Goal: Information Seeking & Learning: Compare options

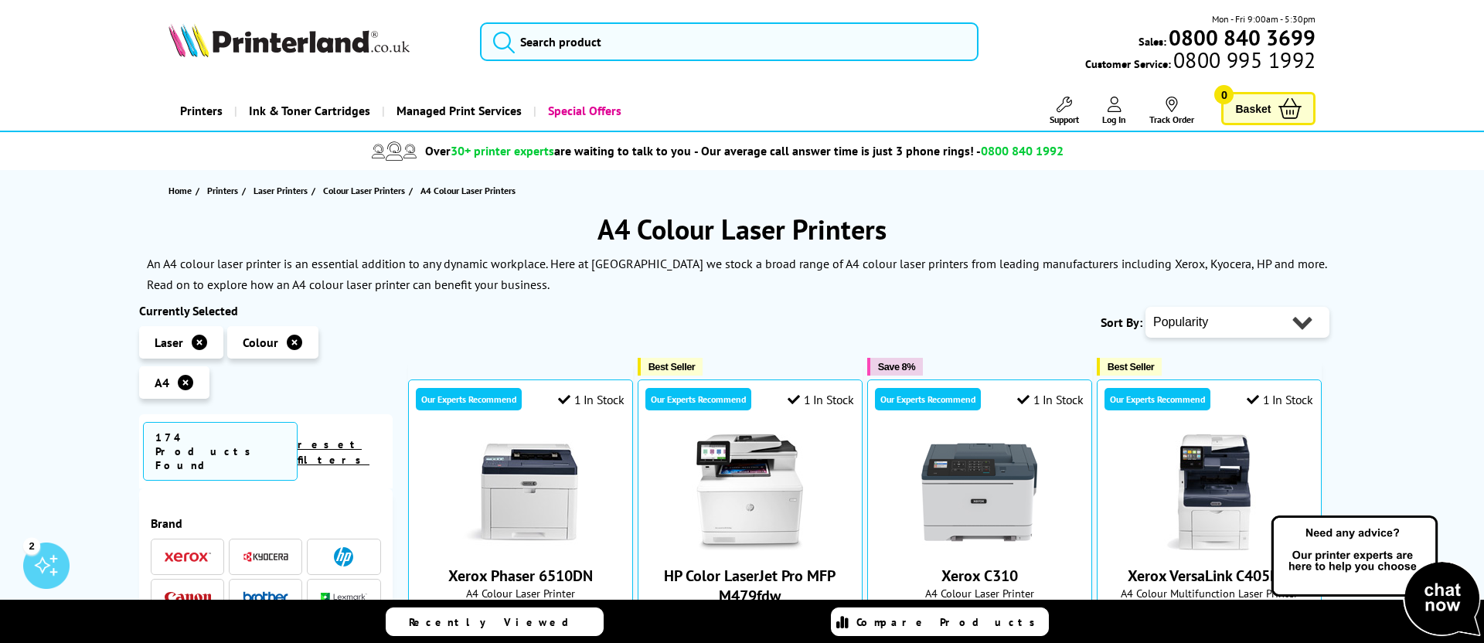
drag, startPoint x: 591, startPoint y: 228, endPoint x: 882, endPoint y: 233, distance: 290.6
click at [882, 233] on h1 "A4 Colour Laser Printers" at bounding box center [741, 229] width 1205 height 36
drag, startPoint x: 855, startPoint y: 233, endPoint x: 604, endPoint y: 240, distance: 251.2
click at [604, 240] on h1 "A4 Colour Laser Printers" at bounding box center [741, 229] width 1205 height 36
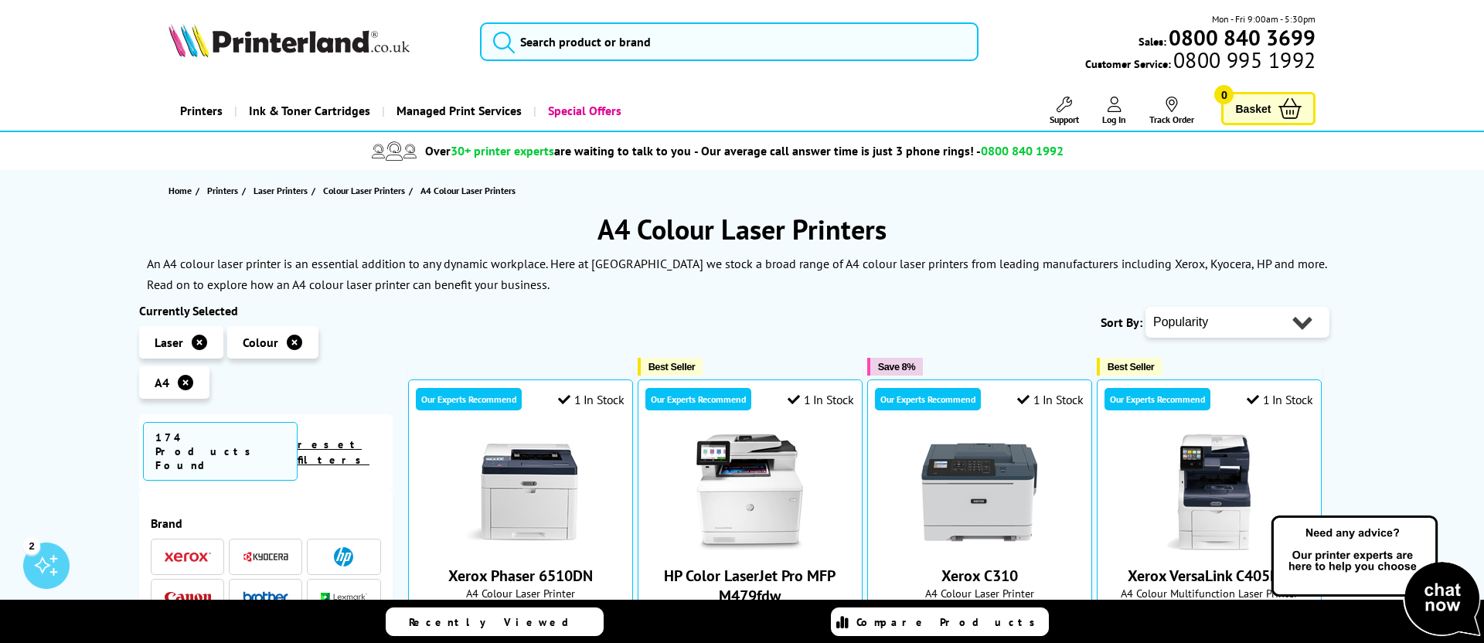
click at [603, 240] on h1 "A4 Colour Laser Printers" at bounding box center [741, 229] width 1205 height 36
drag, startPoint x: 599, startPoint y: 239, endPoint x: 879, endPoint y: 238, distance: 279.7
click at [879, 238] on h1 "A4 Colour Laser Printers" at bounding box center [741, 229] width 1205 height 36
click at [883, 237] on h1 "A4 Colour Laser Printers" at bounding box center [741, 229] width 1205 height 36
drag, startPoint x: 817, startPoint y: 237, endPoint x: 607, endPoint y: 229, distance: 210.3
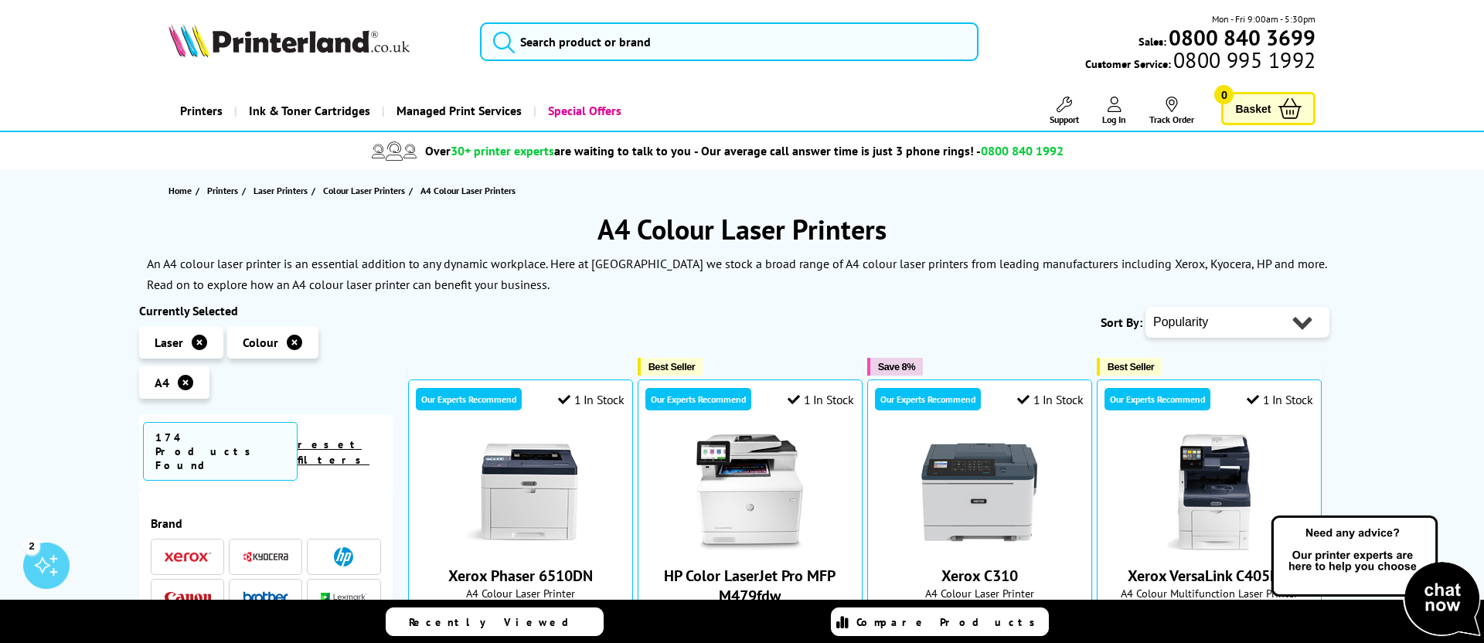
click at [607, 229] on h1 "A4 Colour Laser Printers" at bounding box center [741, 229] width 1205 height 36
drag, startPoint x: 603, startPoint y: 229, endPoint x: 882, endPoint y: 230, distance: 278.2
click at [882, 230] on h1 "A4 Colour Laser Printers" at bounding box center [741, 229] width 1205 height 36
drag, startPoint x: 882, startPoint y: 230, endPoint x: 892, endPoint y: 229, distance: 10.8
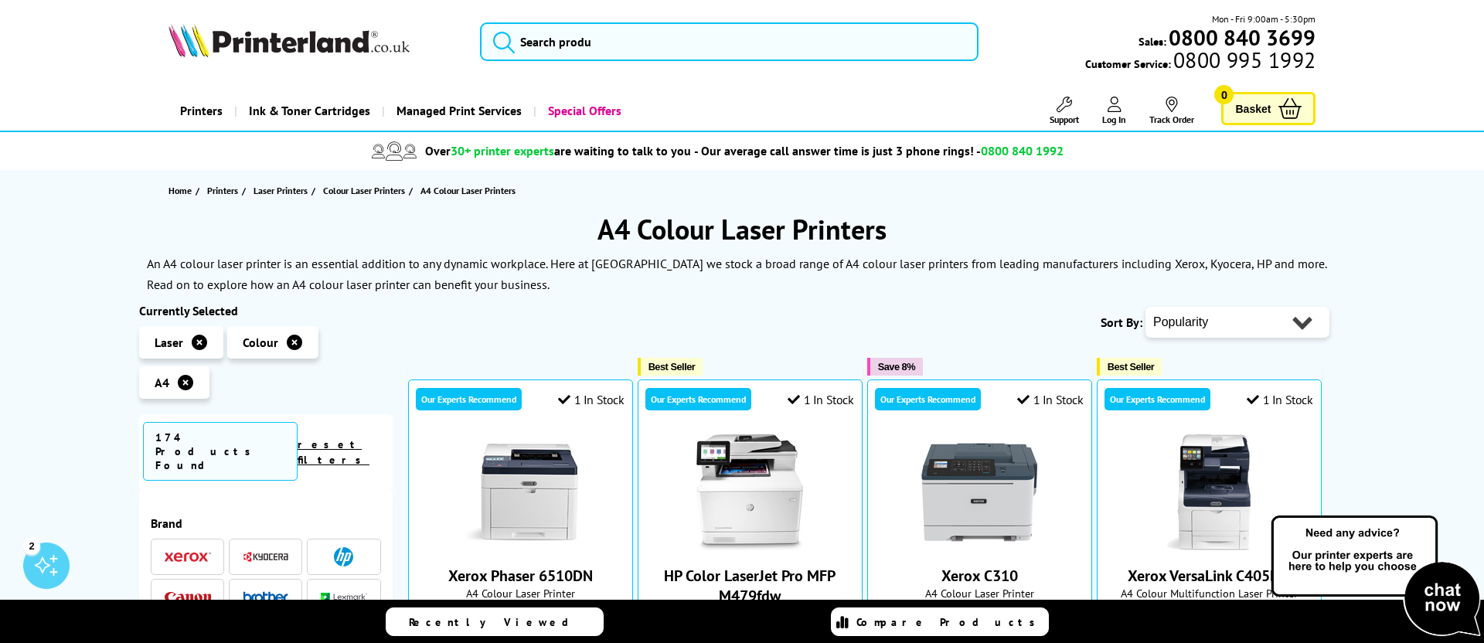
click at [889, 229] on h1 "A4 Colour Laser Printers" at bounding box center [741, 229] width 1205 height 36
drag, startPoint x: 892, startPoint y: 229, endPoint x: 600, endPoint y: 223, distance: 292.1
click at [600, 223] on h1 "A4 Colour Laser Printers" at bounding box center [741, 229] width 1205 height 36
drag, startPoint x: 600, startPoint y: 223, endPoint x: 587, endPoint y: 225, distance: 13.2
click at [596, 224] on h1 "A4 Colour Laser Printers" at bounding box center [741, 229] width 1205 height 36
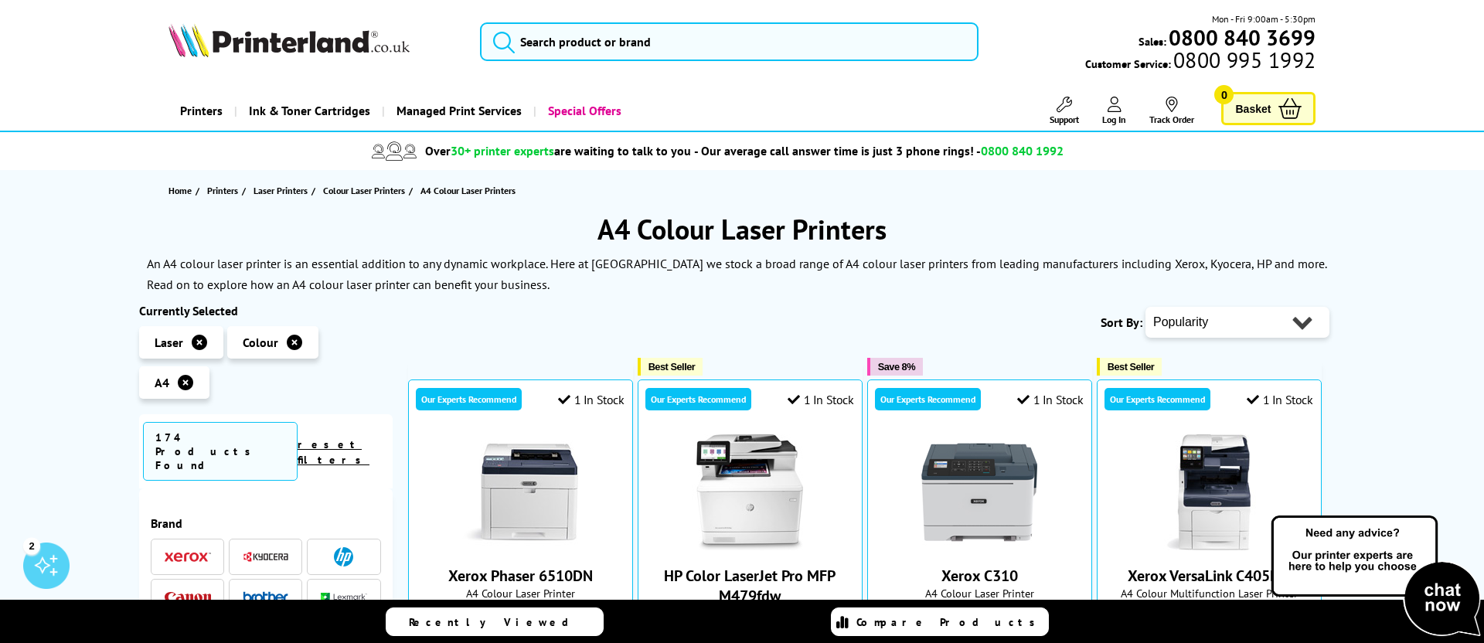
scroll to position [2, 0]
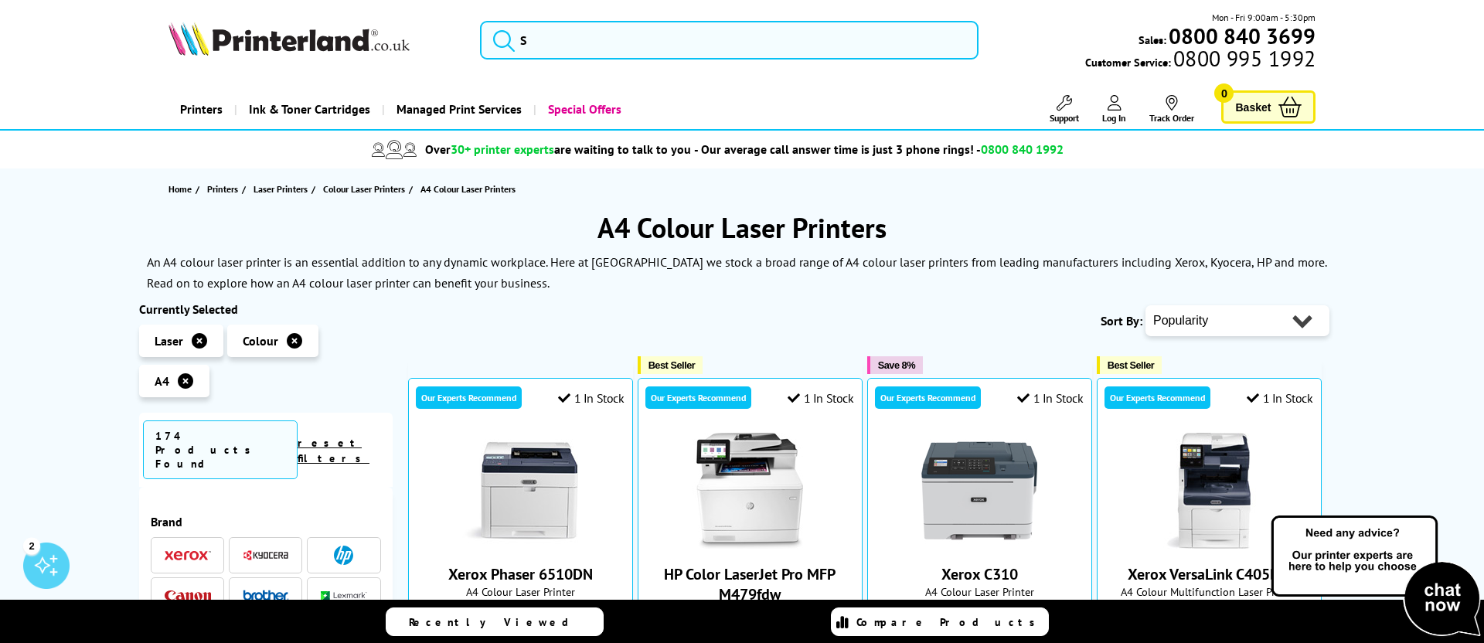
drag, startPoint x: 587, startPoint y: 225, endPoint x: 898, endPoint y: 230, distance: 310.7
click at [898, 230] on h1 "A4 Colour Laser Printers" at bounding box center [741, 227] width 1205 height 36
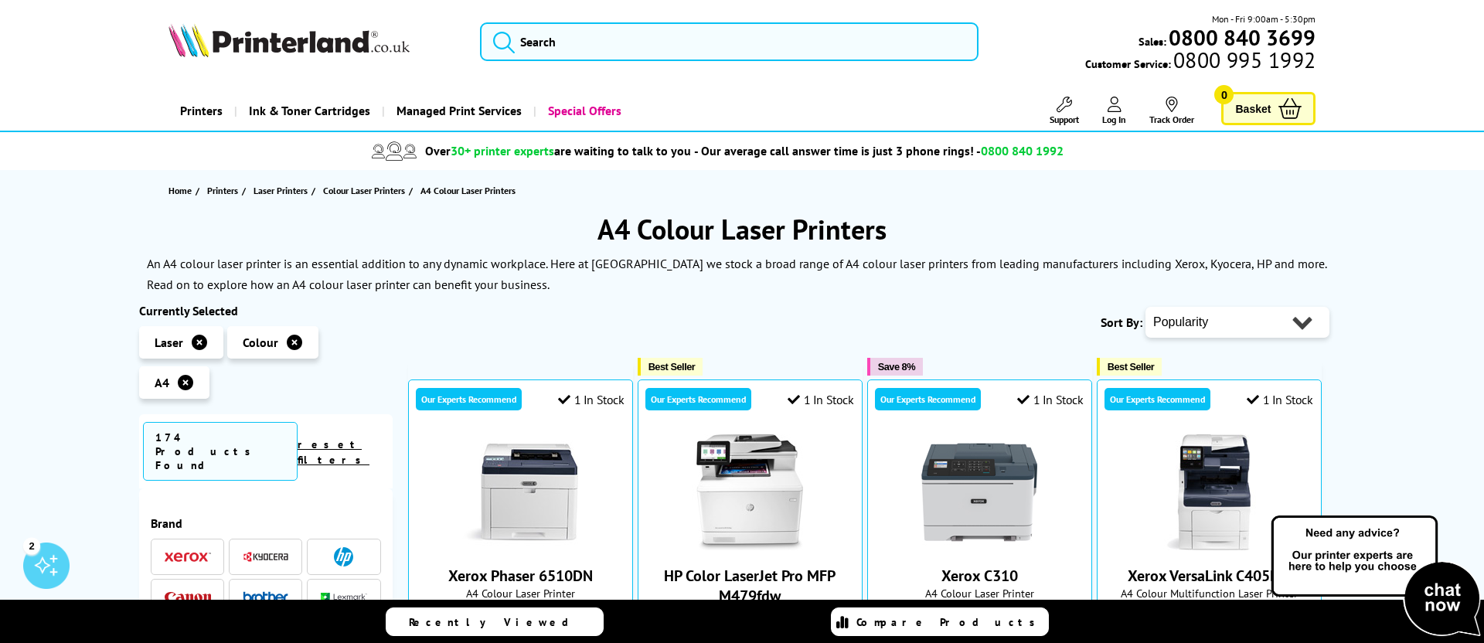
click at [900, 230] on h1 "A4 Colour Laser Printers" at bounding box center [741, 229] width 1205 height 36
drag, startPoint x: 910, startPoint y: 232, endPoint x: 607, endPoint y: 233, distance: 302.9
click at [607, 233] on h1 "A4 Colour Laser Printers" at bounding box center [741, 229] width 1205 height 36
drag, startPoint x: 607, startPoint y: 233, endPoint x: 590, endPoint y: 234, distance: 17.1
click at [598, 234] on h1 "A4 Colour Laser Printers" at bounding box center [741, 229] width 1205 height 36
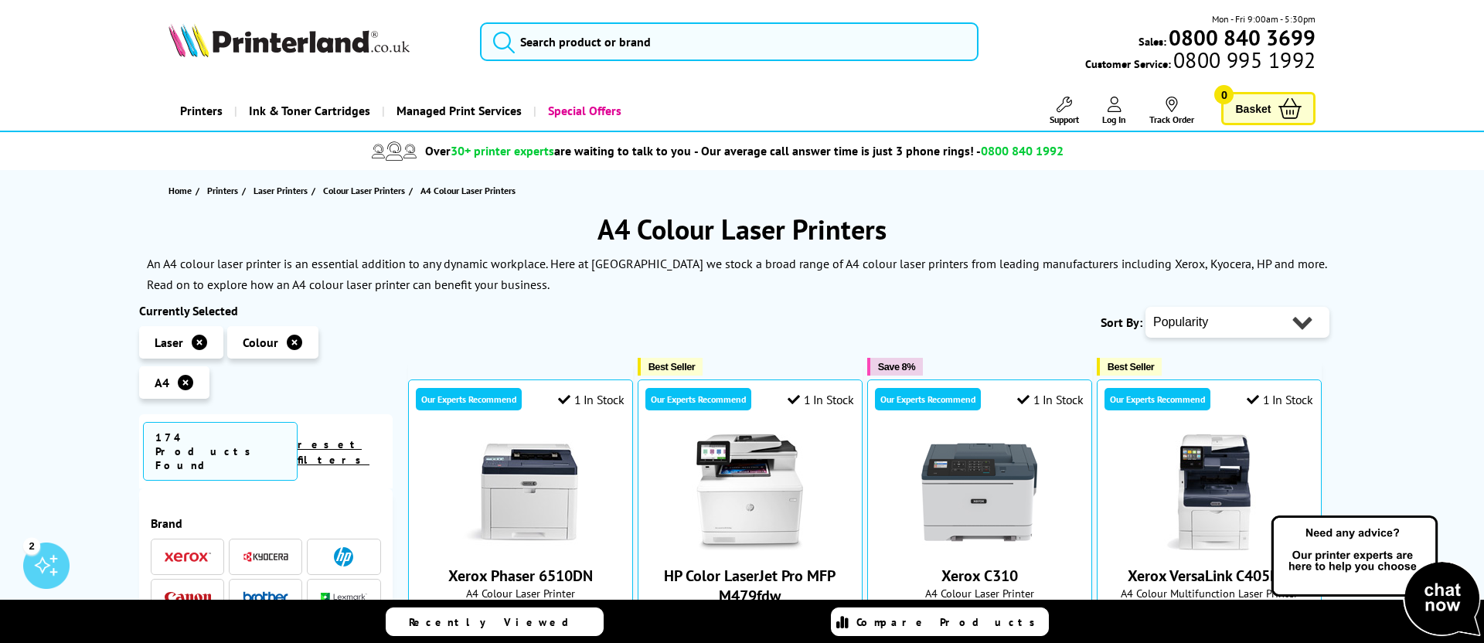
scroll to position [2, 0]
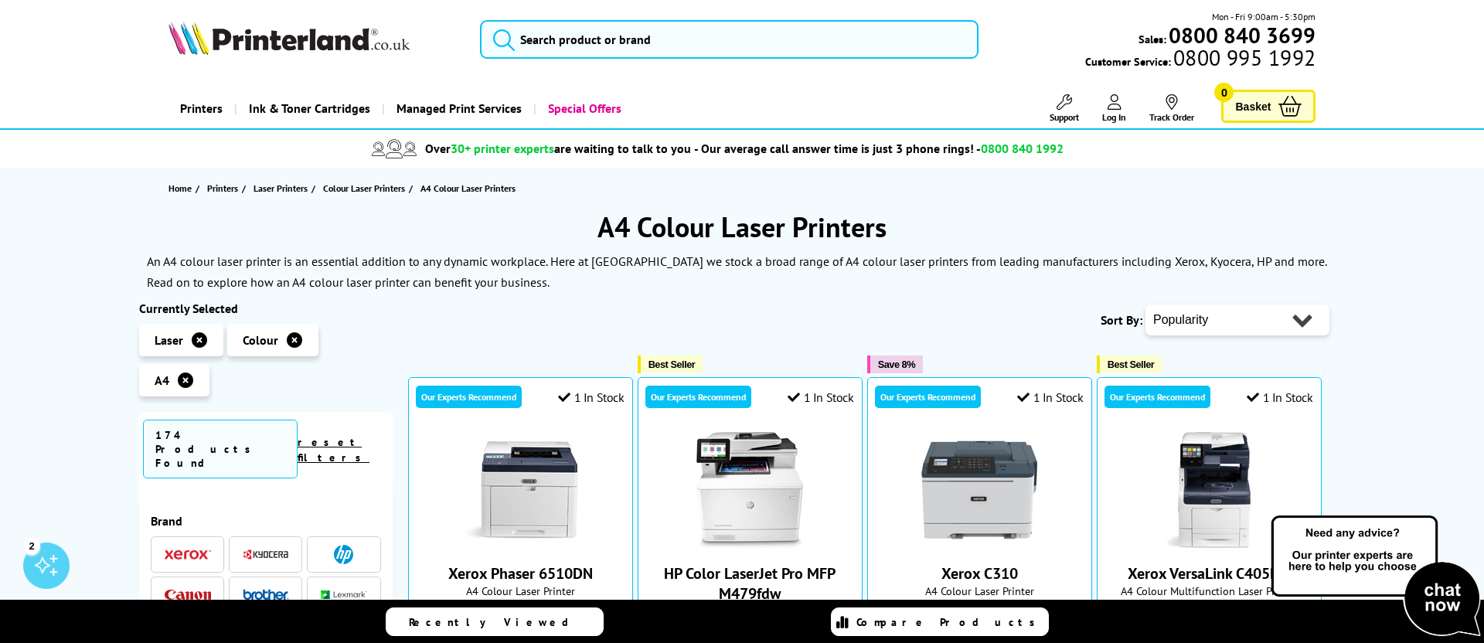
drag, startPoint x: 590, startPoint y: 234, endPoint x: 925, endPoint y: 239, distance: 334.6
click at [925, 239] on h1 "A4 Colour Laser Printers" at bounding box center [741, 227] width 1205 height 36
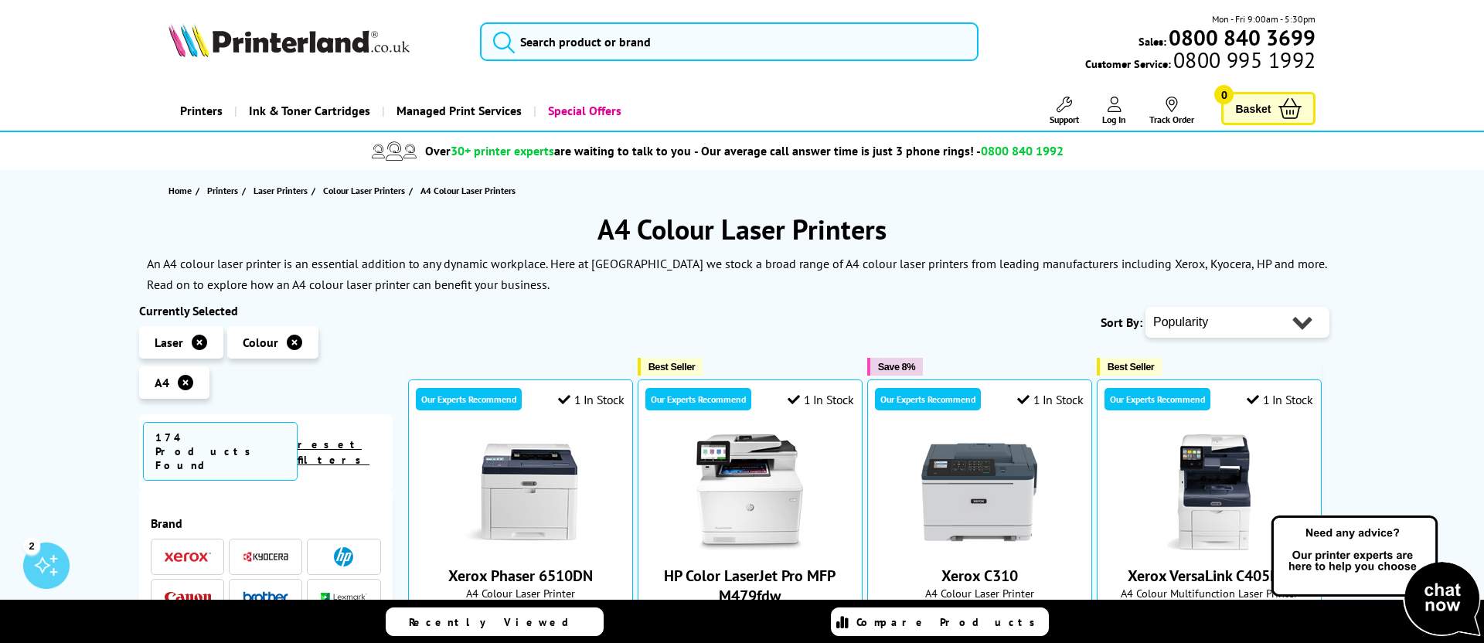
click at [925, 239] on h1 "A4 Colour Laser Printers" at bounding box center [741, 229] width 1205 height 36
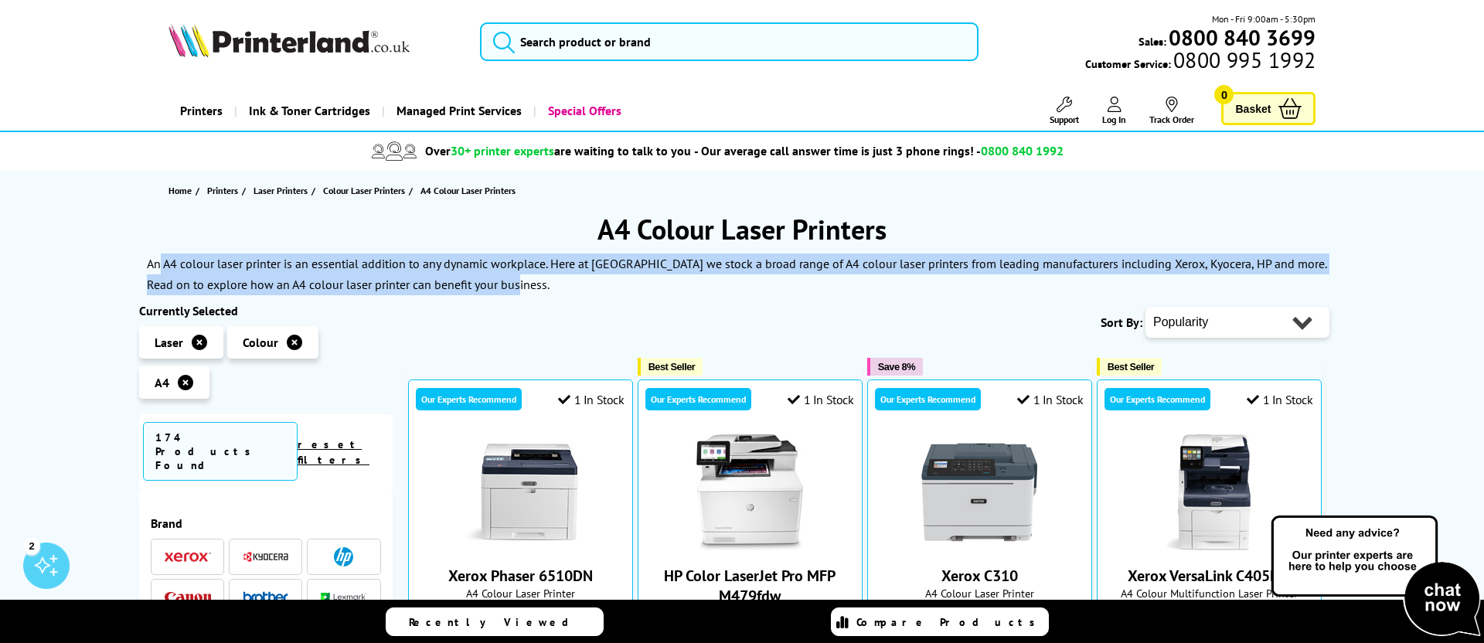
drag, startPoint x: 465, startPoint y: 286, endPoint x: 159, endPoint y: 262, distance: 306.9
click at [159, 262] on div "An A4 colour laser printer is an essential addition to any dynamic workplace. H…" at bounding box center [741, 274] width 1205 height 42
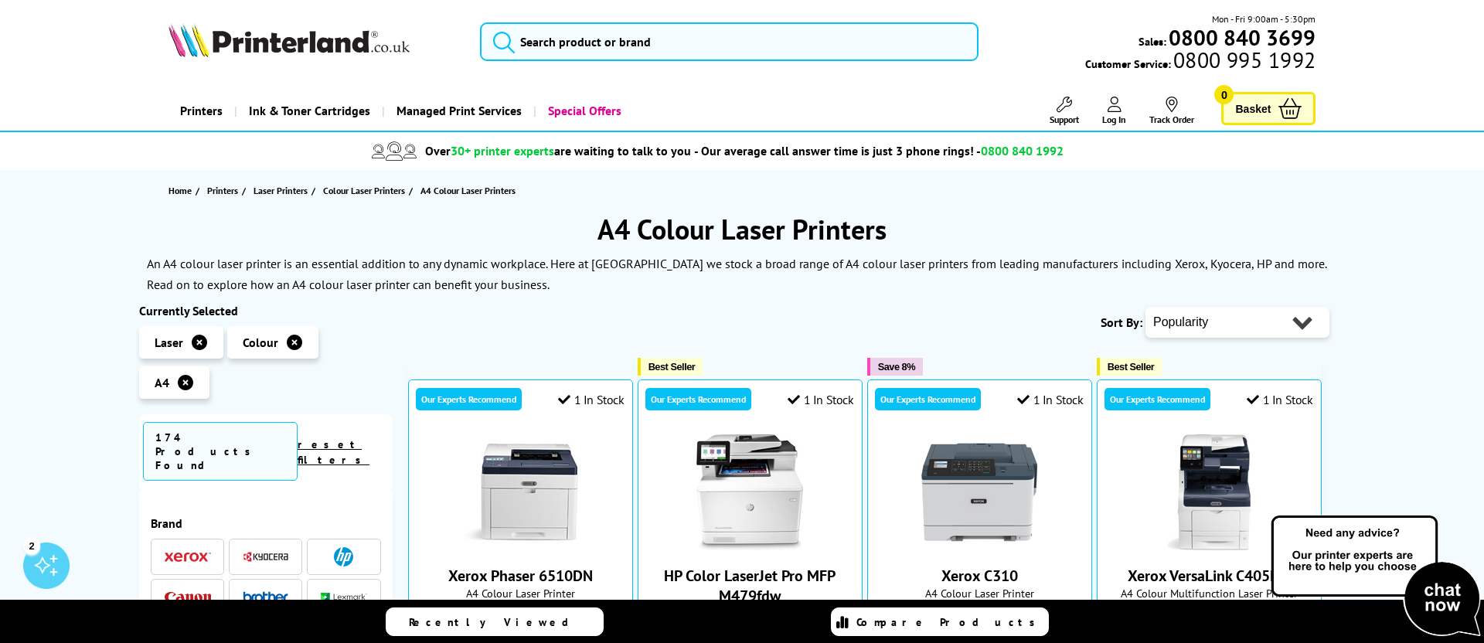
drag, startPoint x: 157, startPoint y: 261, endPoint x: 147, endPoint y: 261, distance: 10.0
click at [157, 261] on p "An A4 colour laser printer is an essential addition to any dynamic workplace. H…" at bounding box center [736, 274] width 1179 height 36
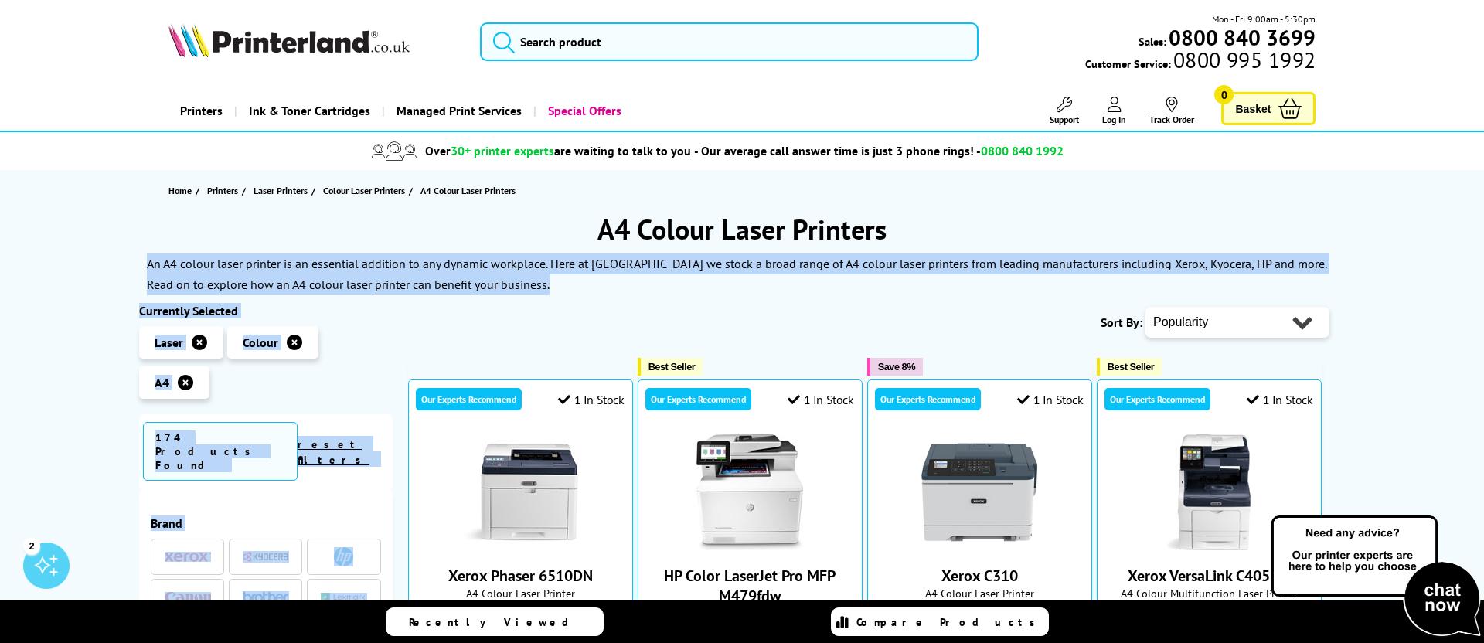
drag, startPoint x: 146, startPoint y: 261, endPoint x: 539, endPoint y: 297, distance: 395.0
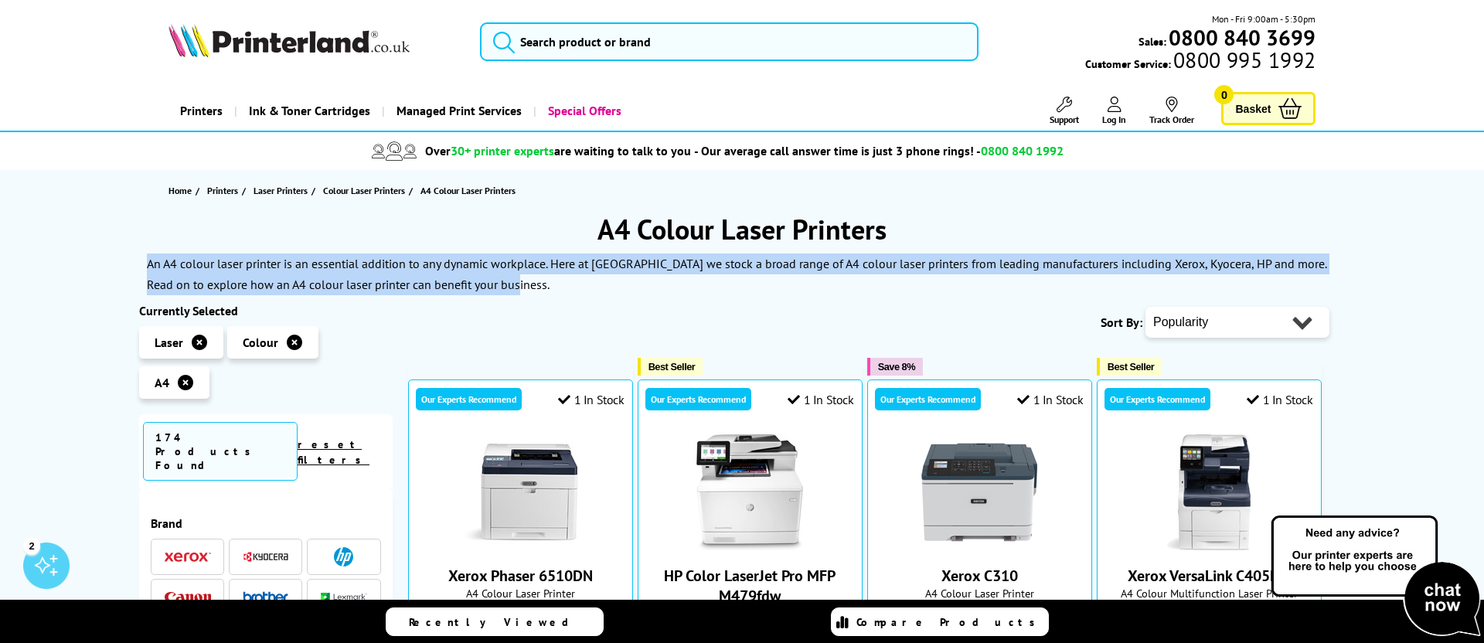
drag, startPoint x: 519, startPoint y: 293, endPoint x: 138, endPoint y: 261, distance: 382.2
drag, startPoint x: 162, startPoint y: 263, endPoint x: 500, endPoint y: 294, distance: 339.0
click at [500, 294] on div "An A4 colour laser printer is an essential addition to any dynamic workplace. H…" at bounding box center [741, 274] width 1205 height 42
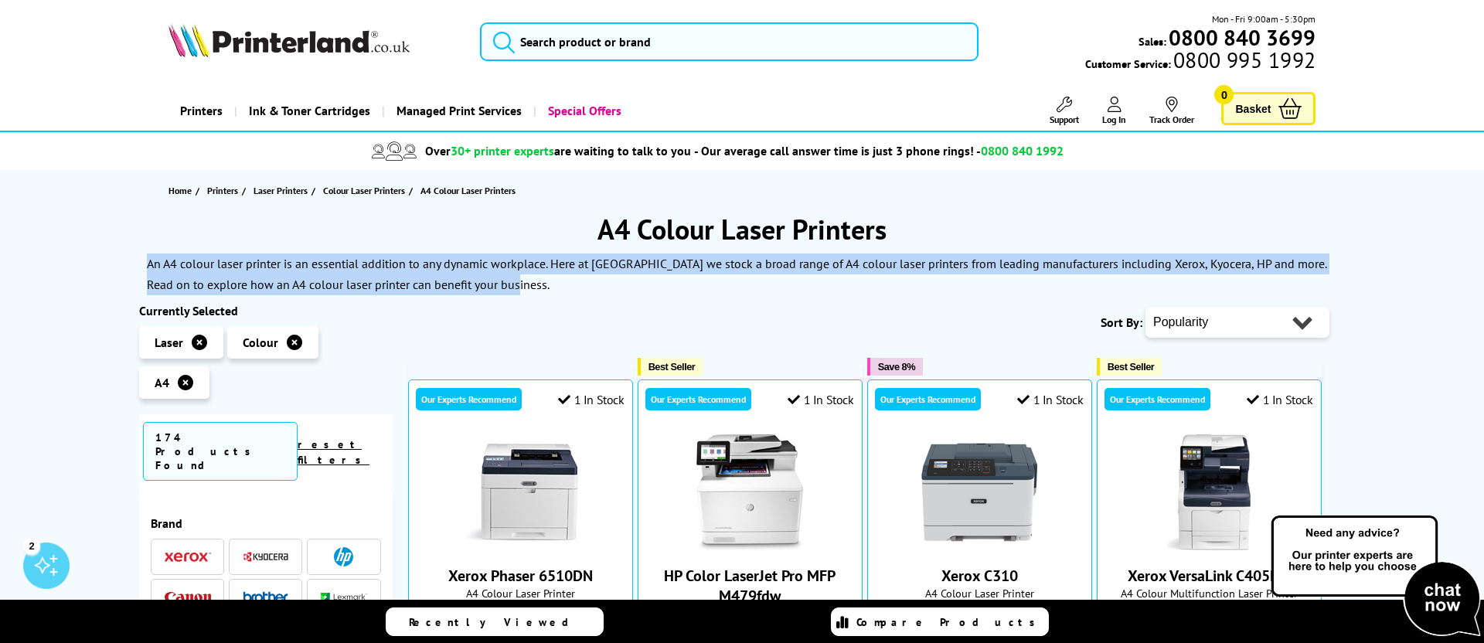
click at [500, 294] on div "An A4 colour laser printer is an essential addition to any dynamic workplace. H…" at bounding box center [741, 274] width 1205 height 42
drag, startPoint x: 510, startPoint y: 291, endPoint x: 130, endPoint y: 259, distance: 381.5
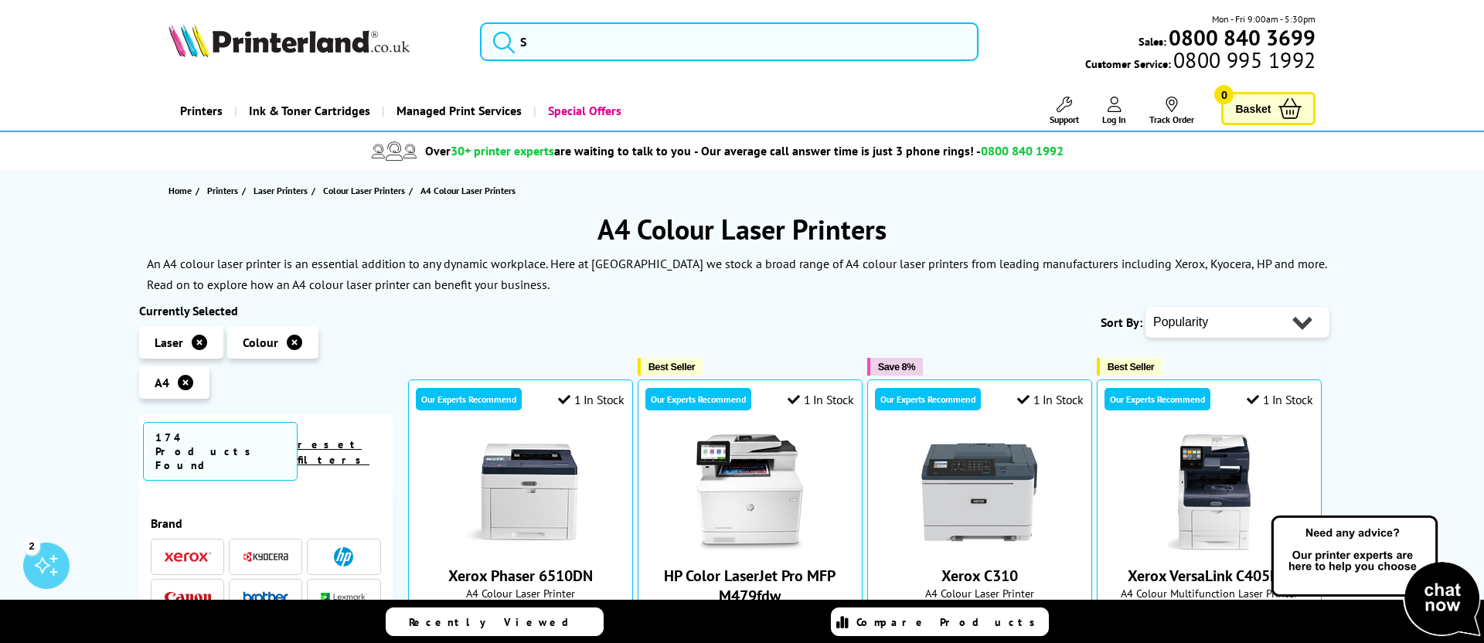
drag, startPoint x: 130, startPoint y: 259, endPoint x: 515, endPoint y: 298, distance: 386.8
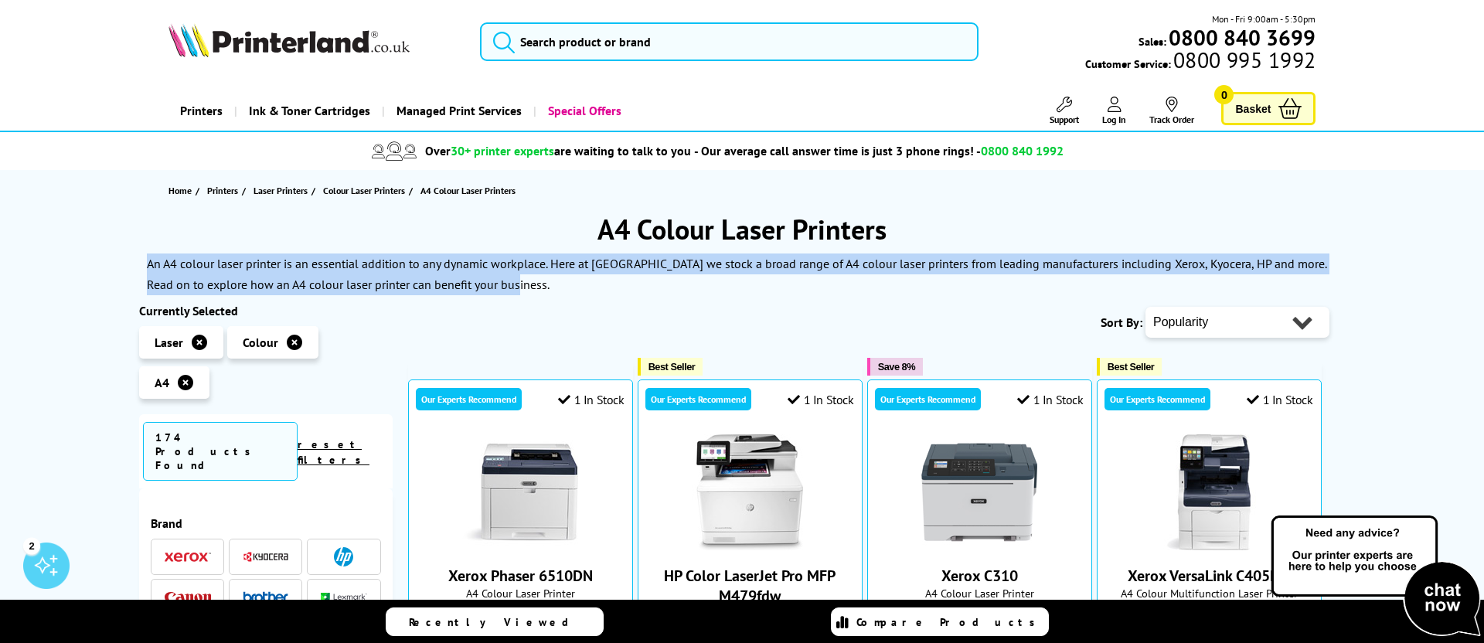
drag, startPoint x: 362, startPoint y: 289, endPoint x: 146, endPoint y: 271, distance: 216.3
click at [146, 271] on div "An A4 colour laser printer is an essential addition to any dynamic workplace. H…" at bounding box center [741, 274] width 1205 height 42
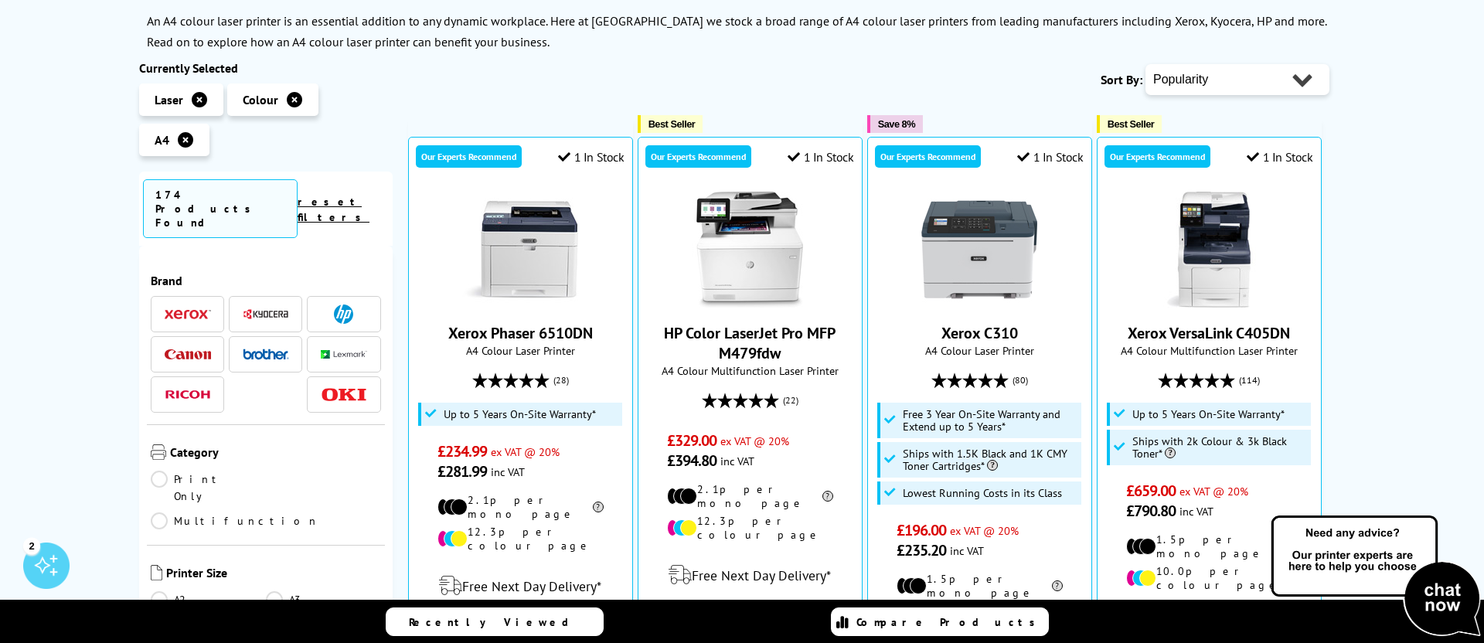
scroll to position [413, 0]
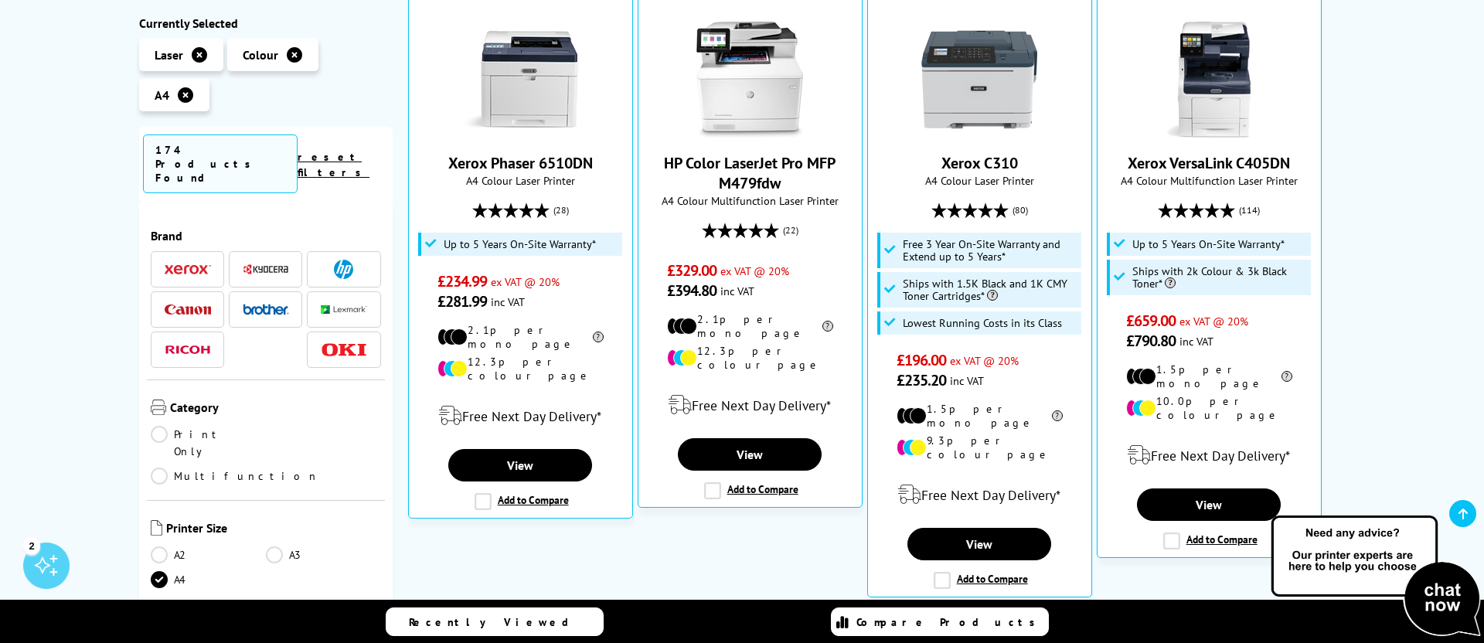
click at [345, 331] on li at bounding box center [343, 349] width 73 height 36
click at [348, 340] on span at bounding box center [344, 349] width 46 height 19
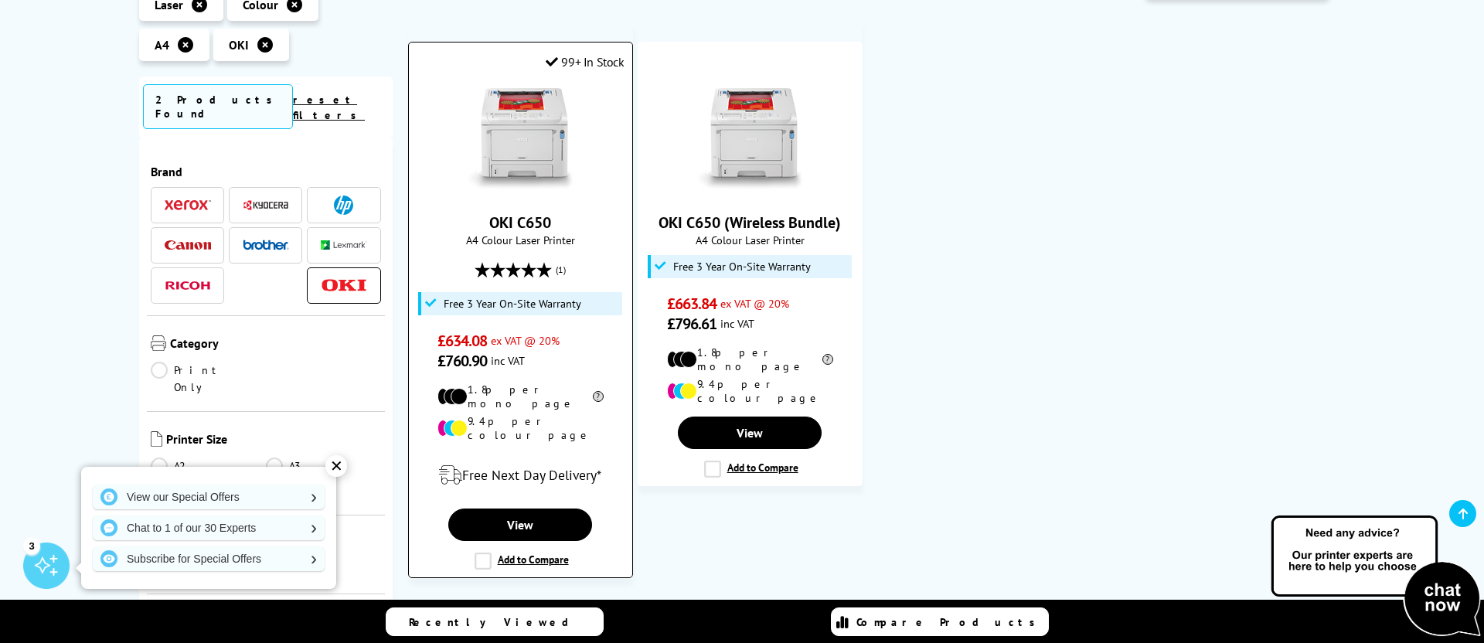
scroll to position [289, 0]
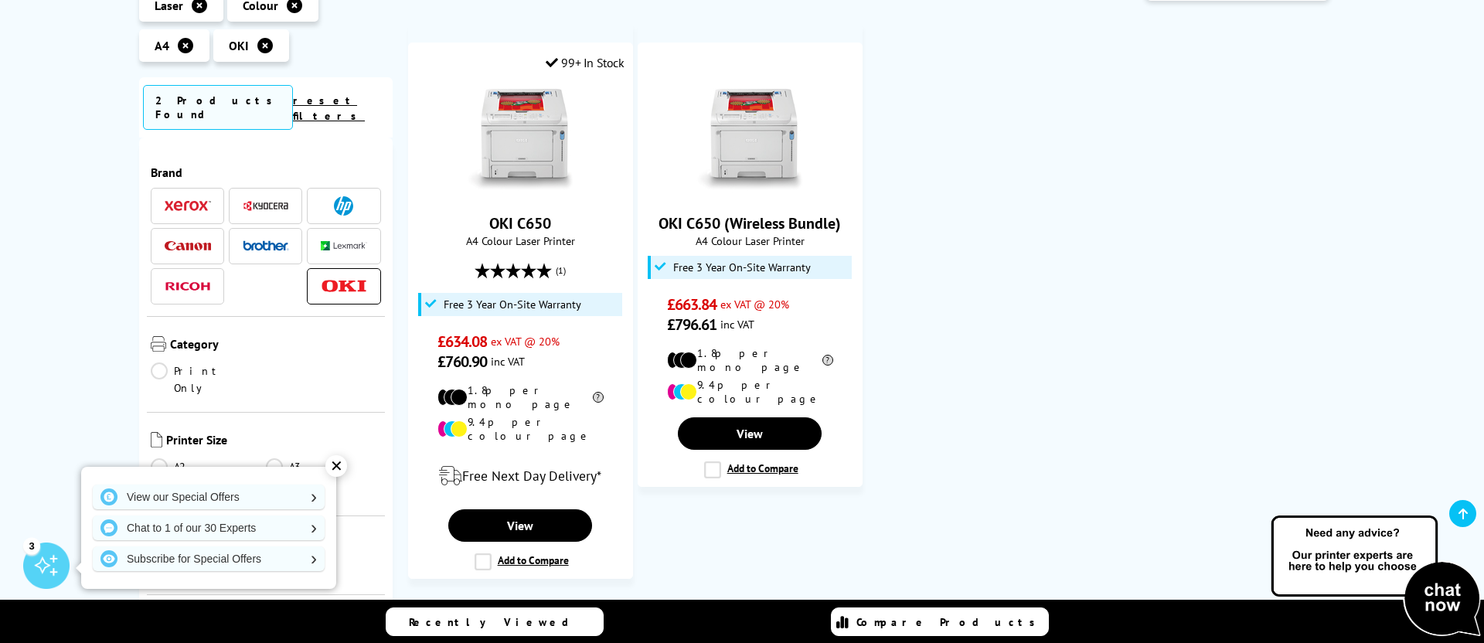
click at [333, 467] on div "✕" at bounding box center [336, 466] width 22 height 22
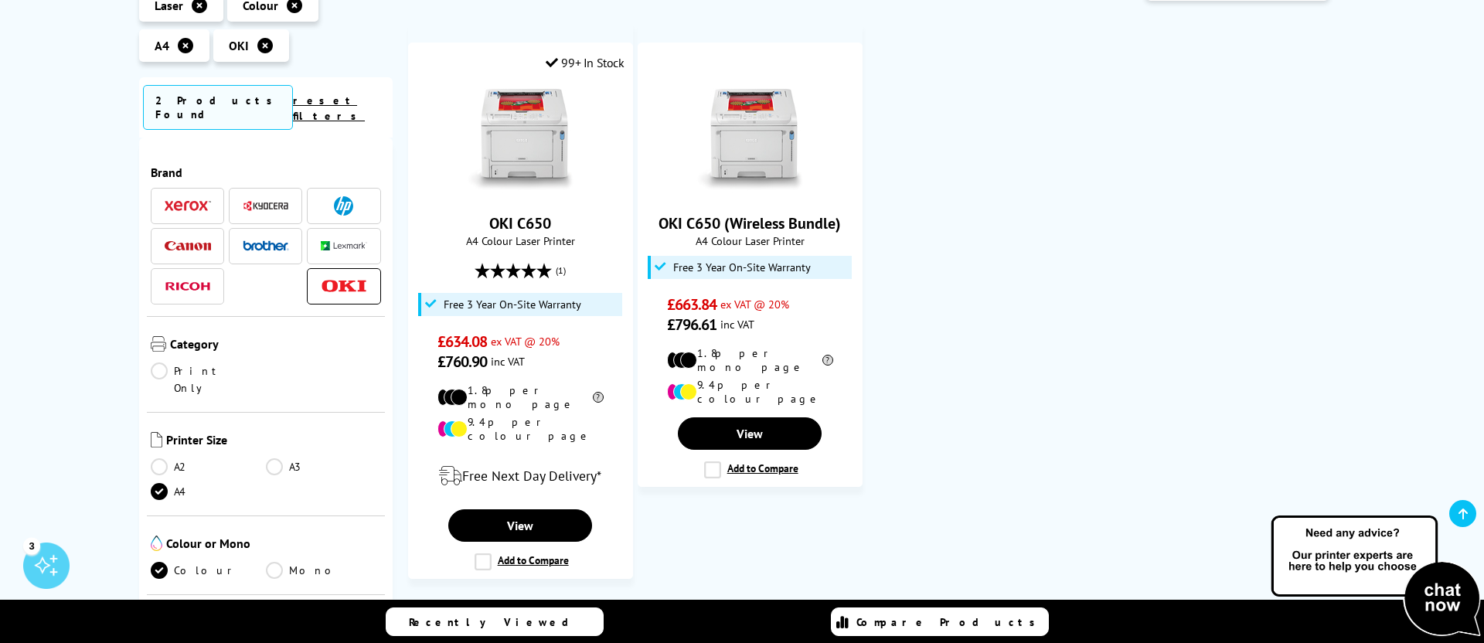
click at [243, 236] on span at bounding box center [266, 245] width 46 height 19
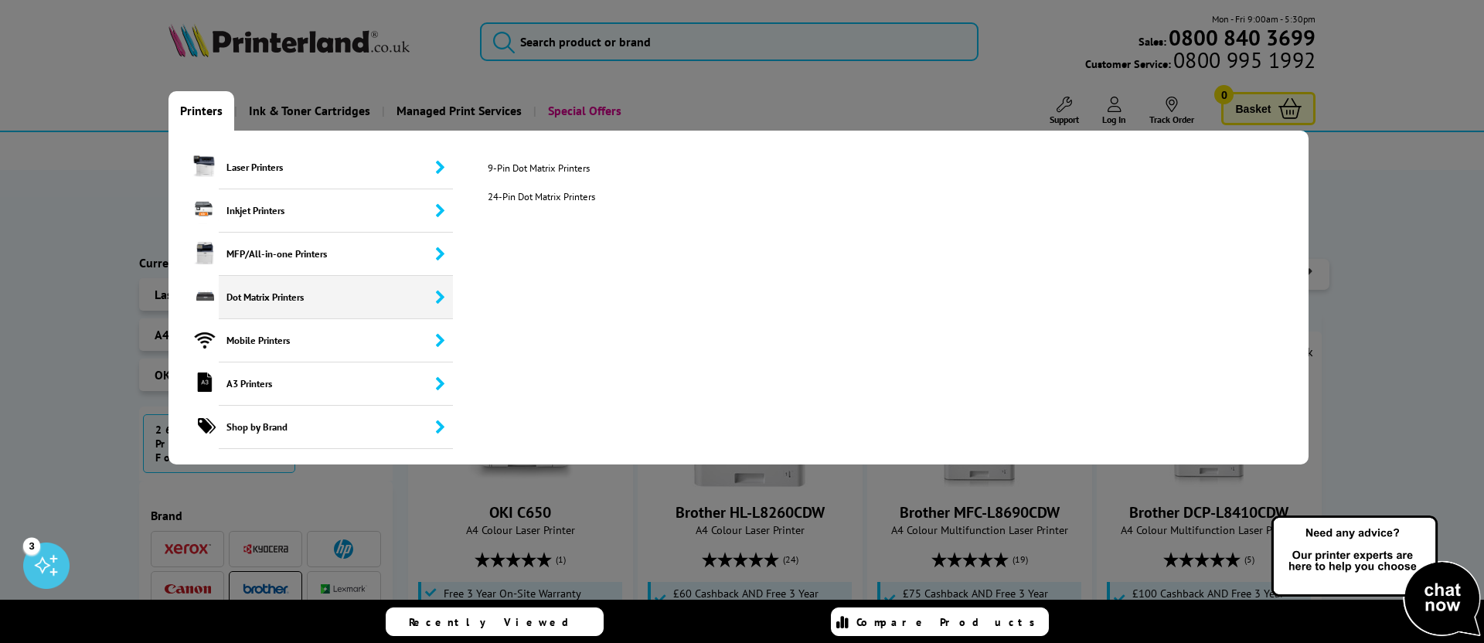
click at [287, 306] on span "Dot Matrix Printers" at bounding box center [336, 297] width 235 height 43
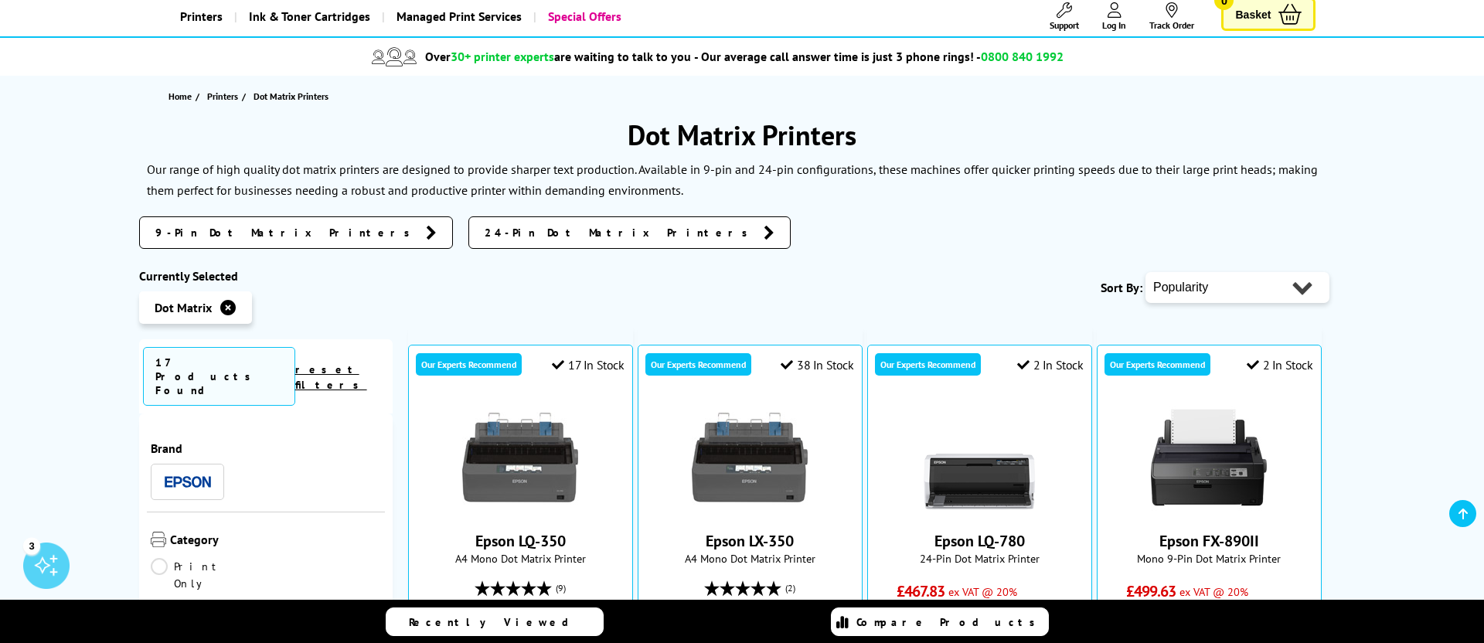
scroll to position [67, 0]
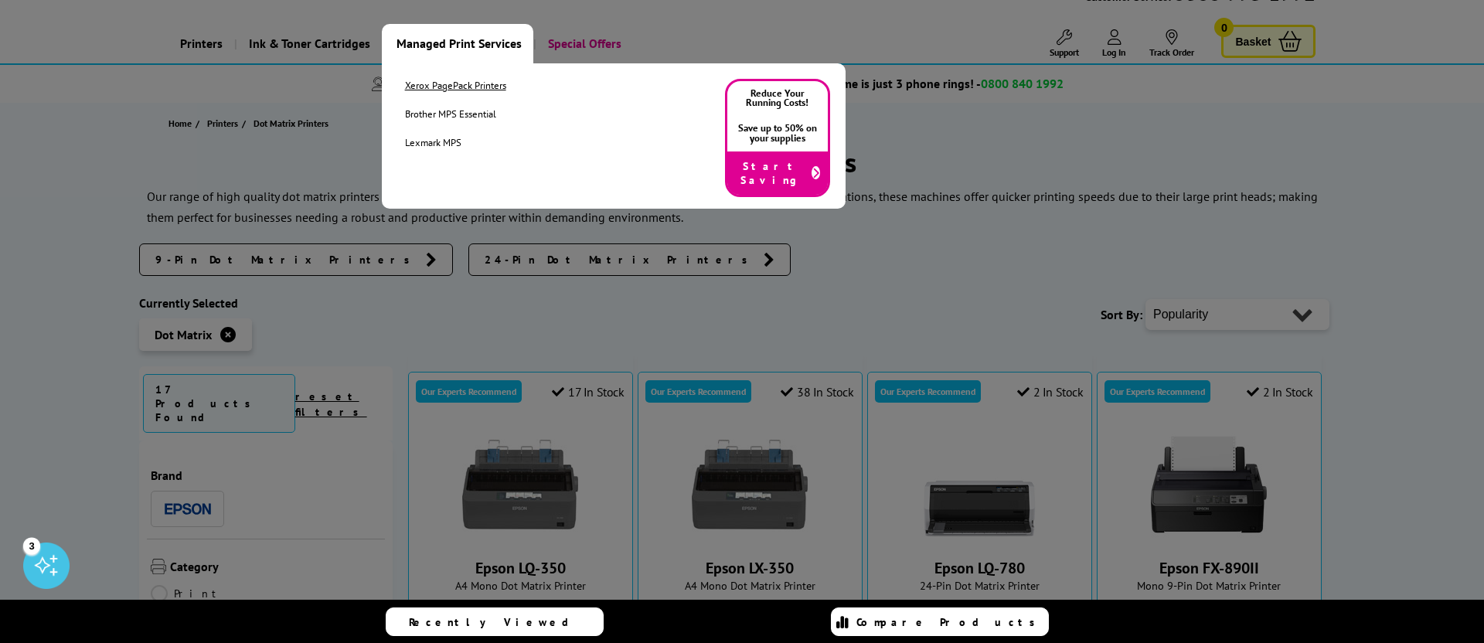
click at [484, 87] on link "Xerox PagePack Printers" at bounding box center [455, 85] width 101 height 13
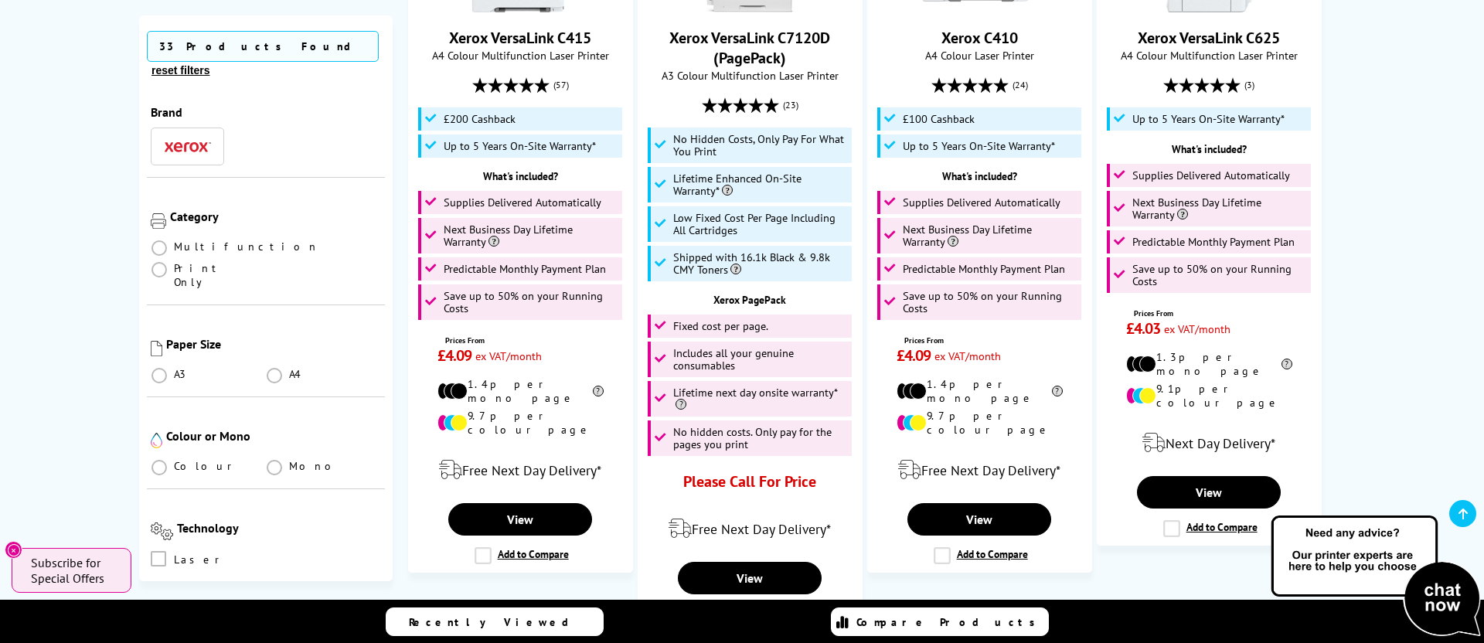
scroll to position [589, 0]
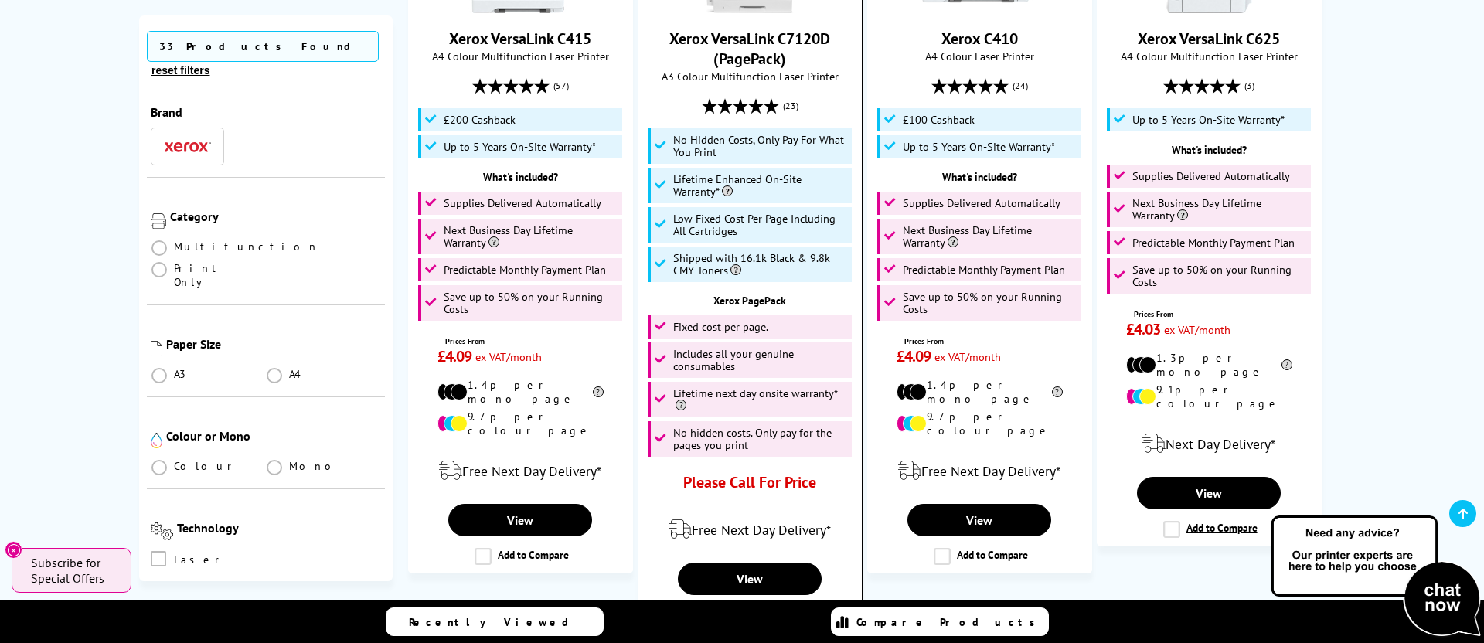
drag, startPoint x: 824, startPoint y: 491, endPoint x: 670, endPoint y: 482, distance: 154.0
click at [670, 482] on div "Please Call For Price" at bounding box center [750, 486] width 166 height 28
drag, startPoint x: 677, startPoint y: 484, endPoint x: 819, endPoint y: 489, distance: 142.3
click at [817, 489] on div "Please Call For Price" at bounding box center [750, 486] width 166 height 28
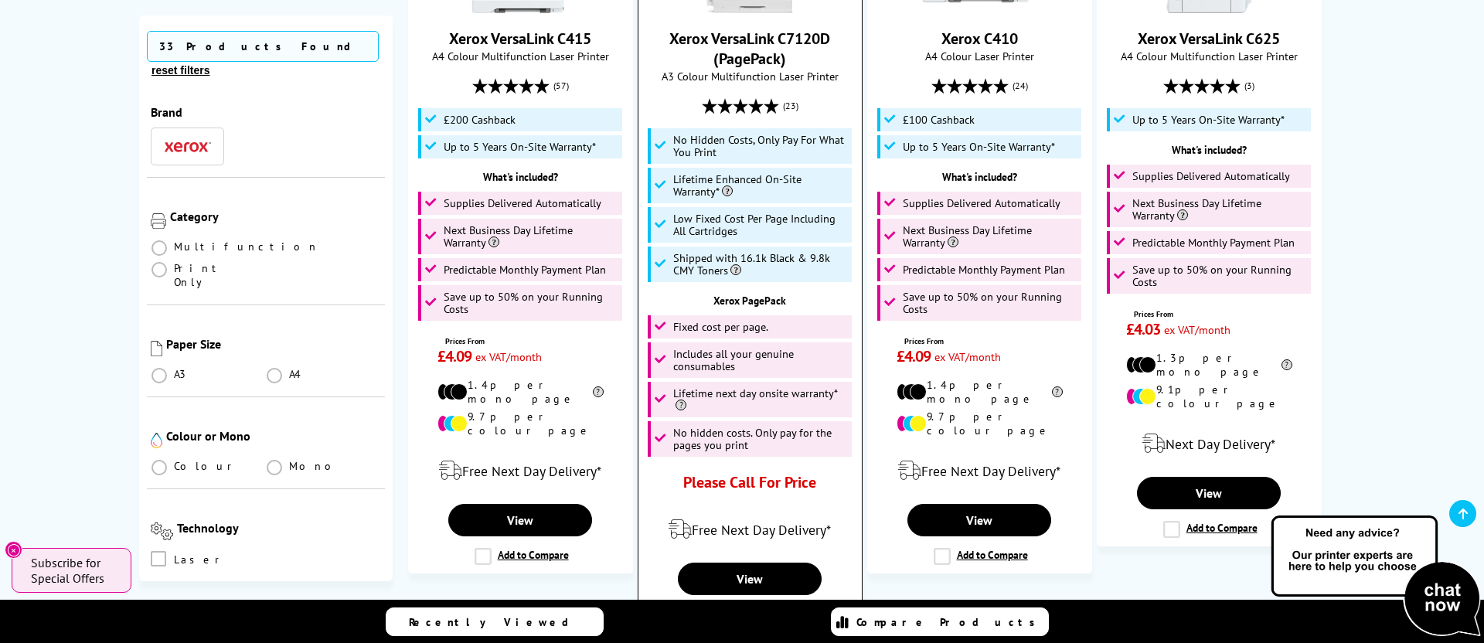
click at [819, 489] on div "Please Call For Price" at bounding box center [750, 486] width 166 height 28
drag, startPoint x: 825, startPoint y: 485, endPoint x: 671, endPoint y: 481, distance: 154.6
click at [671, 481] on div "Please Call For Price" at bounding box center [750, 486] width 166 height 28
click at [669, 481] on div "Please Call For Price" at bounding box center [750, 486] width 166 height 28
drag, startPoint x: 691, startPoint y: 482, endPoint x: 840, endPoint y: 482, distance: 149.1
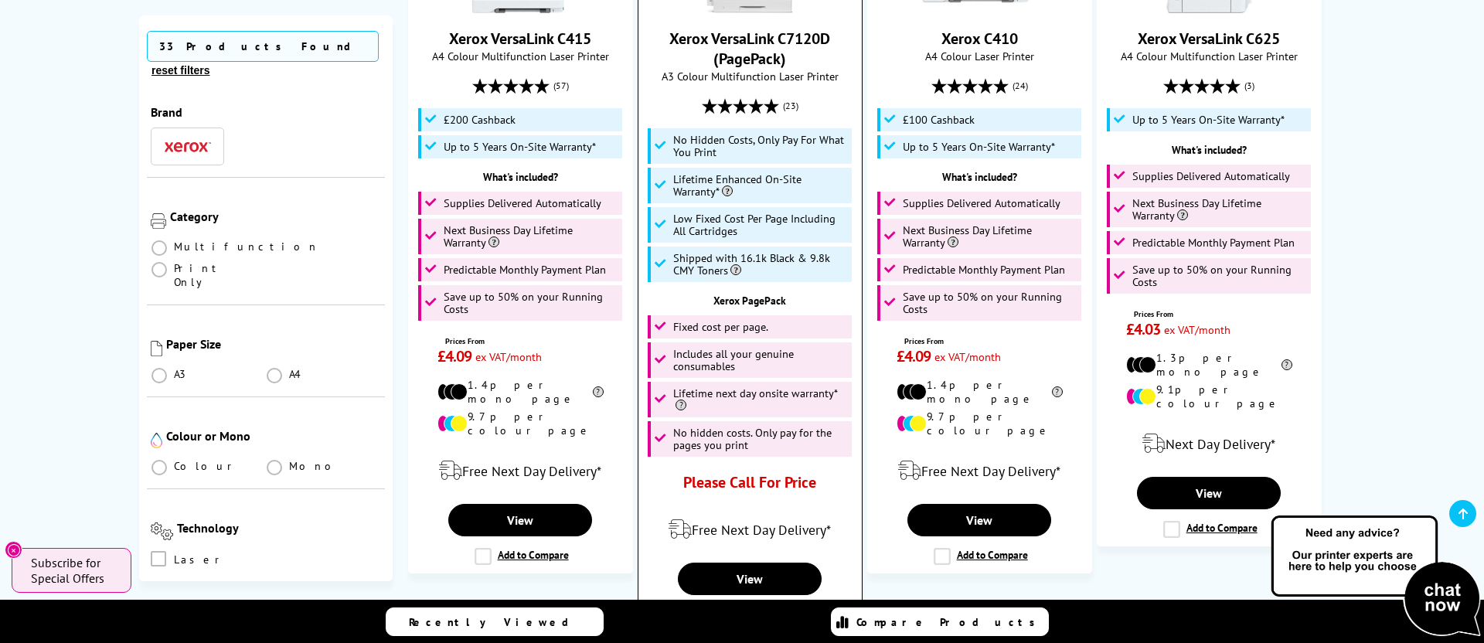
click at [840, 482] on div "Xerox VersaLink C7120D (PagePack) A3 Colour Multifunction Laser Printer (23)" at bounding box center [750, 198] width 208 height 603
drag, startPoint x: 833, startPoint y: 482, endPoint x: 690, endPoint y: 477, distance: 143.0
click at [690, 477] on div "Xerox VersaLink C7120D (PagePack) A3 Colour Multifunction Laser Printer (23)" at bounding box center [750, 198] width 208 height 603
click at [688, 477] on div "Please Call For Price" at bounding box center [750, 486] width 166 height 28
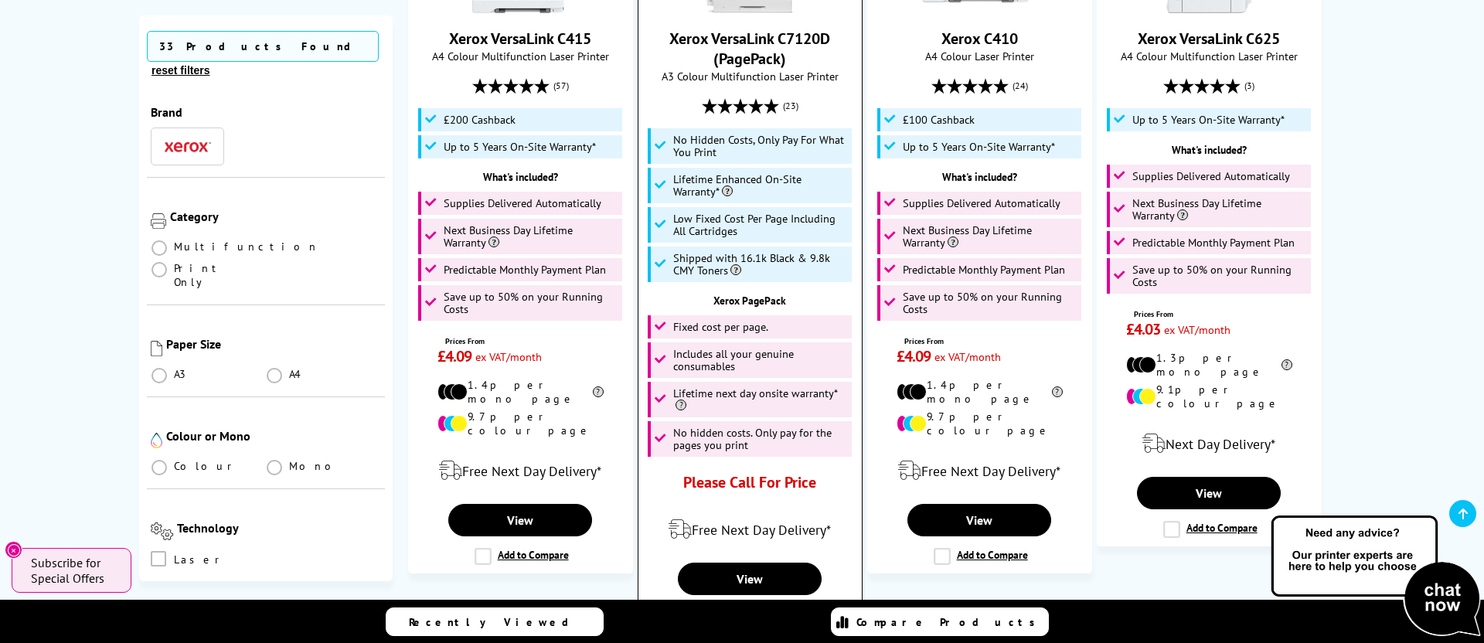
drag, startPoint x: 720, startPoint y: 480, endPoint x: 819, endPoint y: 484, distance: 99.0
click at [819, 484] on div "Please Call For Price" at bounding box center [750, 486] width 166 height 28
drag, startPoint x: 819, startPoint y: 484, endPoint x: 832, endPoint y: 482, distance: 13.2
click at [823, 484] on div "Please Call For Price" at bounding box center [750, 486] width 166 height 28
drag, startPoint x: 765, startPoint y: 488, endPoint x: 675, endPoint y: 487, distance: 90.4
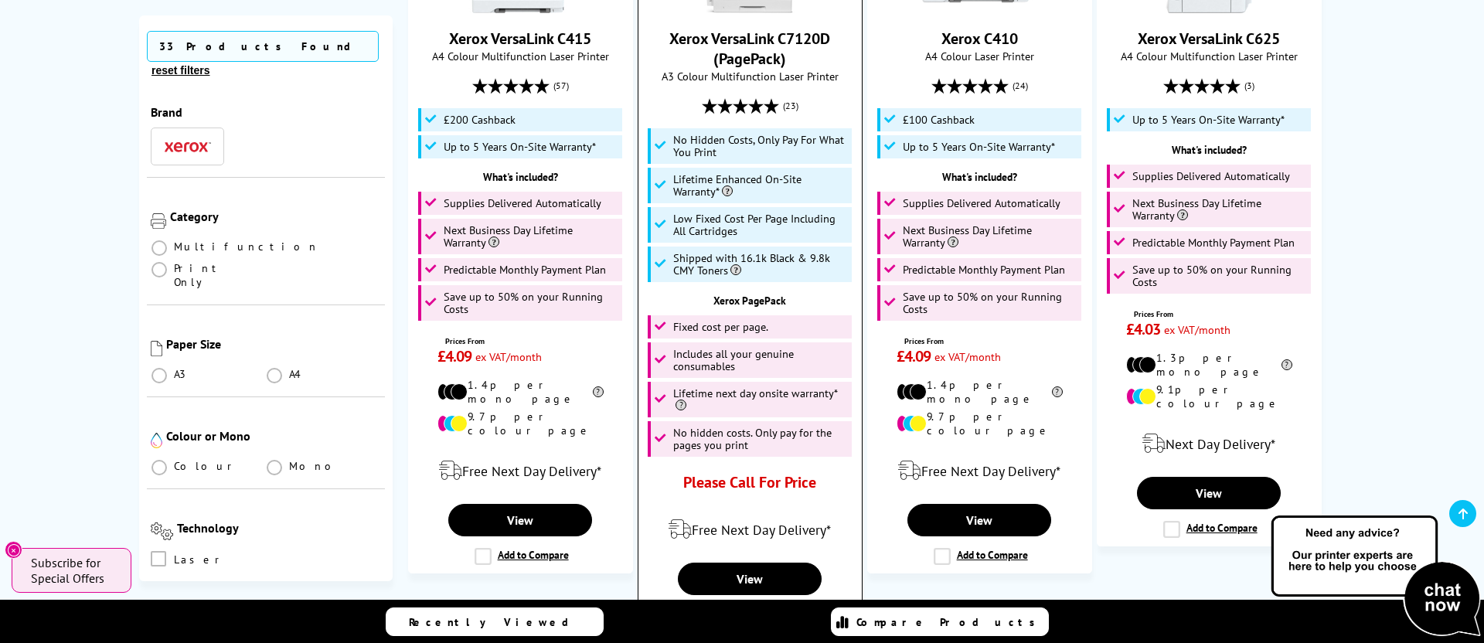
click at [675, 487] on div "Please Call For Price" at bounding box center [750, 486] width 166 height 28
click at [675, 486] on div "Please Call For Price" at bounding box center [750, 486] width 166 height 28
drag, startPoint x: 692, startPoint y: 484, endPoint x: 817, endPoint y: 487, distance: 126.0
click at [817, 487] on div "Please Call For Price" at bounding box center [750, 486] width 166 height 28
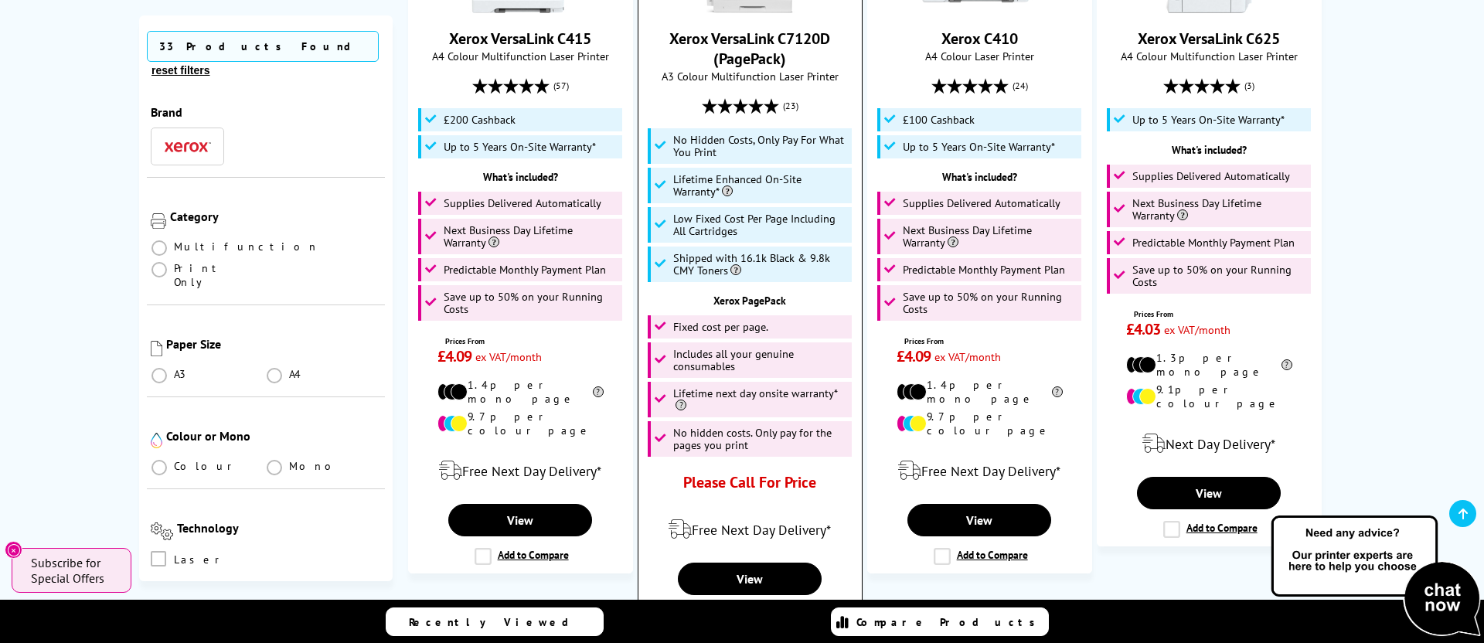
drag, startPoint x: 822, startPoint y: 480, endPoint x: 678, endPoint y: 479, distance: 143.7
click at [678, 479] on div "Please Call For Price" at bounding box center [750, 486] width 166 height 28
click at [671, 479] on div "Please Call For Price" at bounding box center [750, 486] width 166 height 28
drag, startPoint x: 705, startPoint y: 482, endPoint x: 824, endPoint y: 484, distance: 118.2
click at [824, 484] on div "Please Call For Price" at bounding box center [750, 486] width 166 height 28
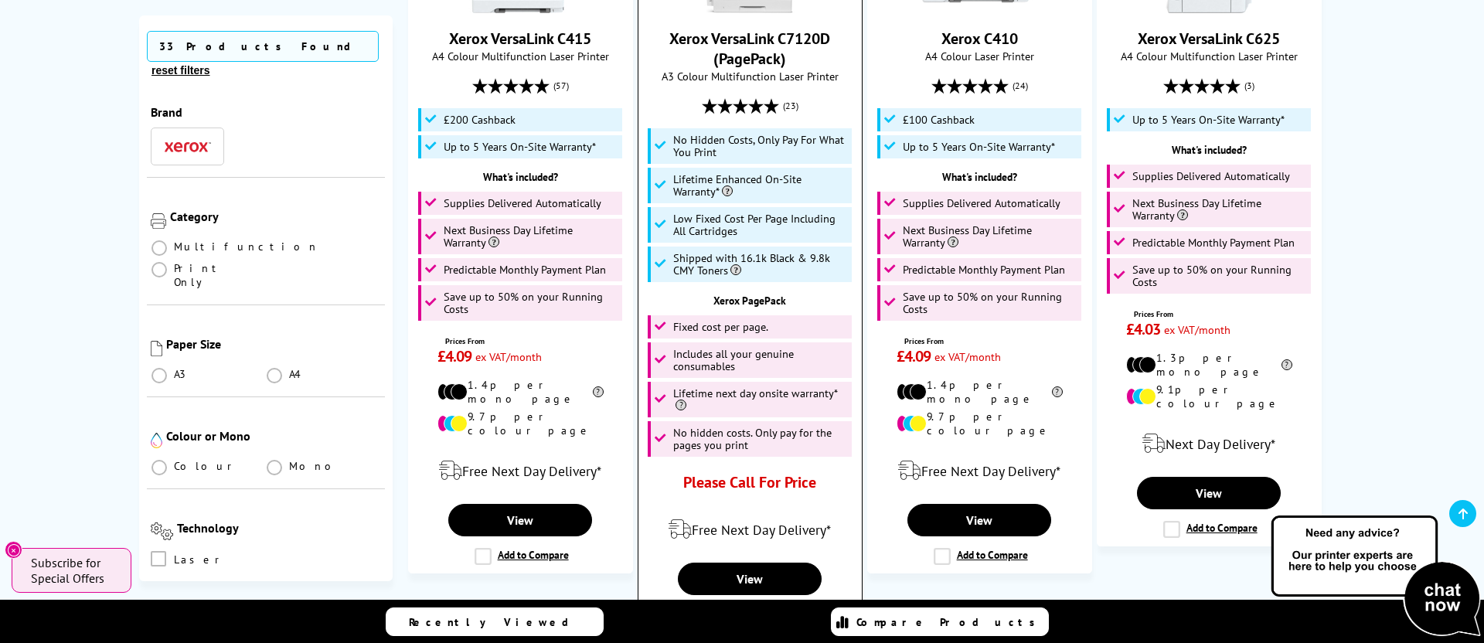
click at [824, 484] on div "Please Call For Price" at bounding box center [750, 486] width 166 height 28
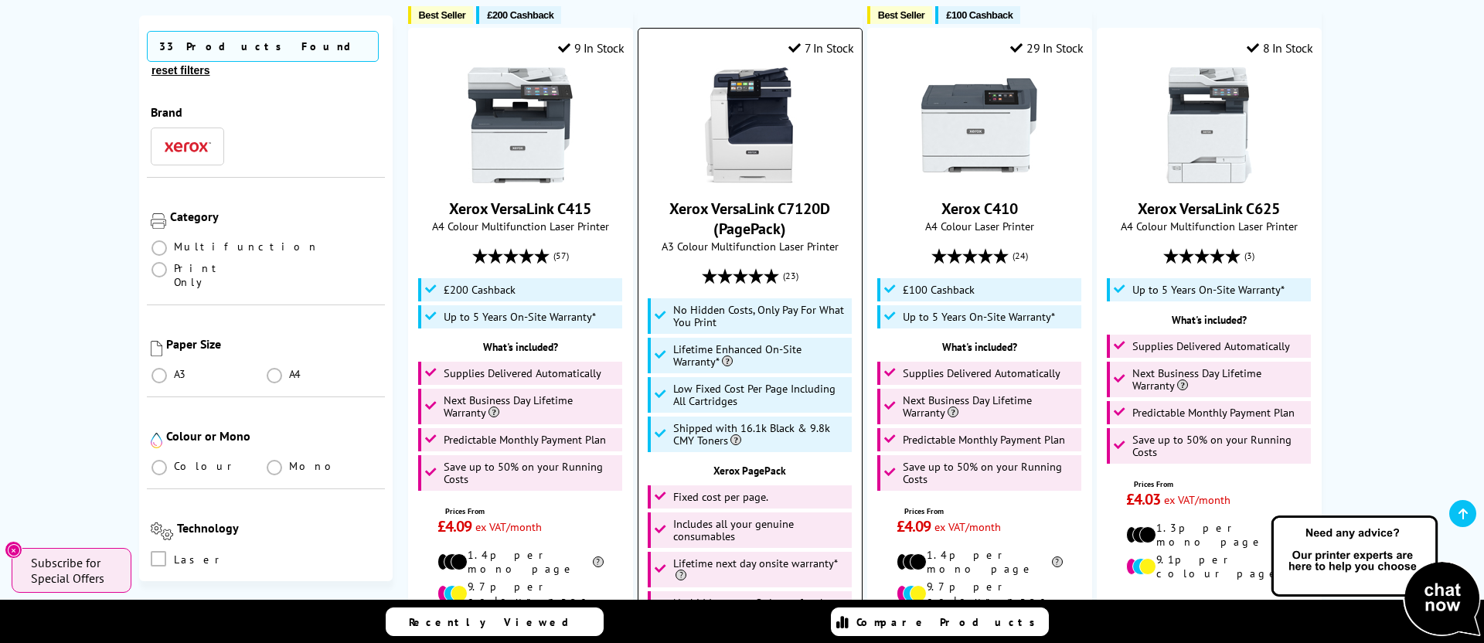
scroll to position [0, 0]
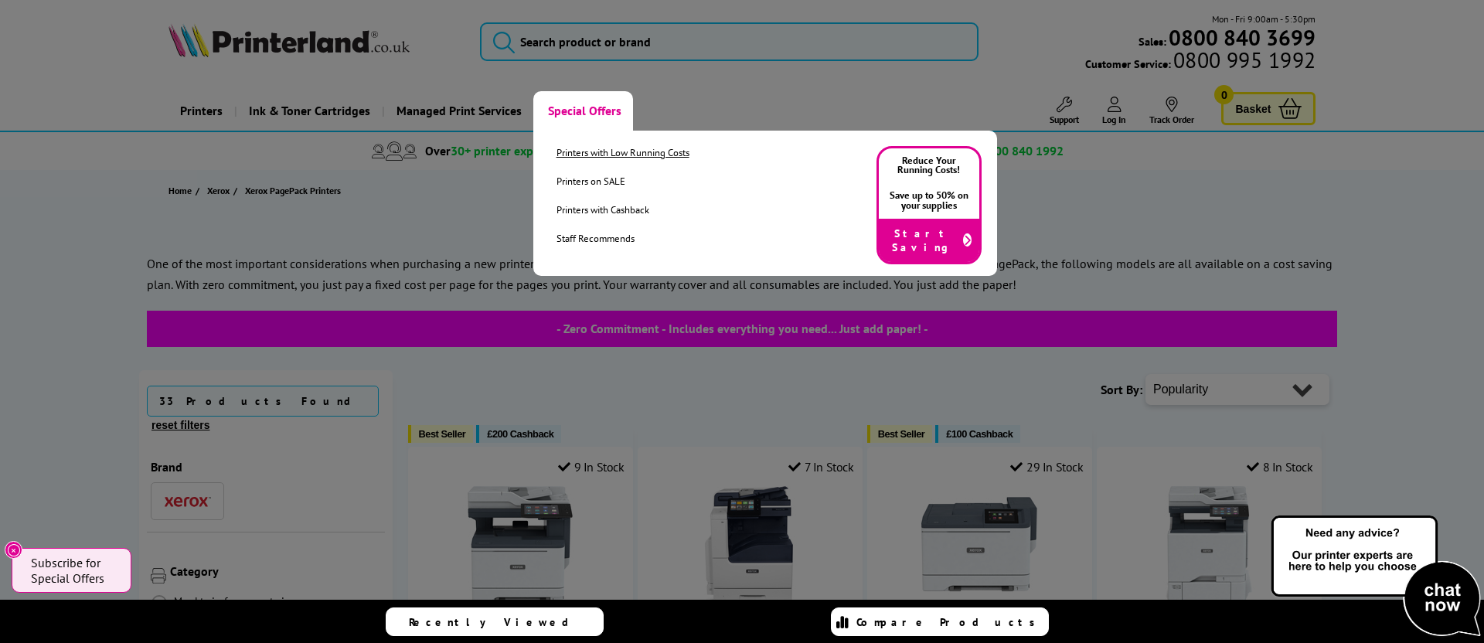
click at [591, 151] on link "Printers with Low Running Costs" at bounding box center [622, 152] width 133 height 13
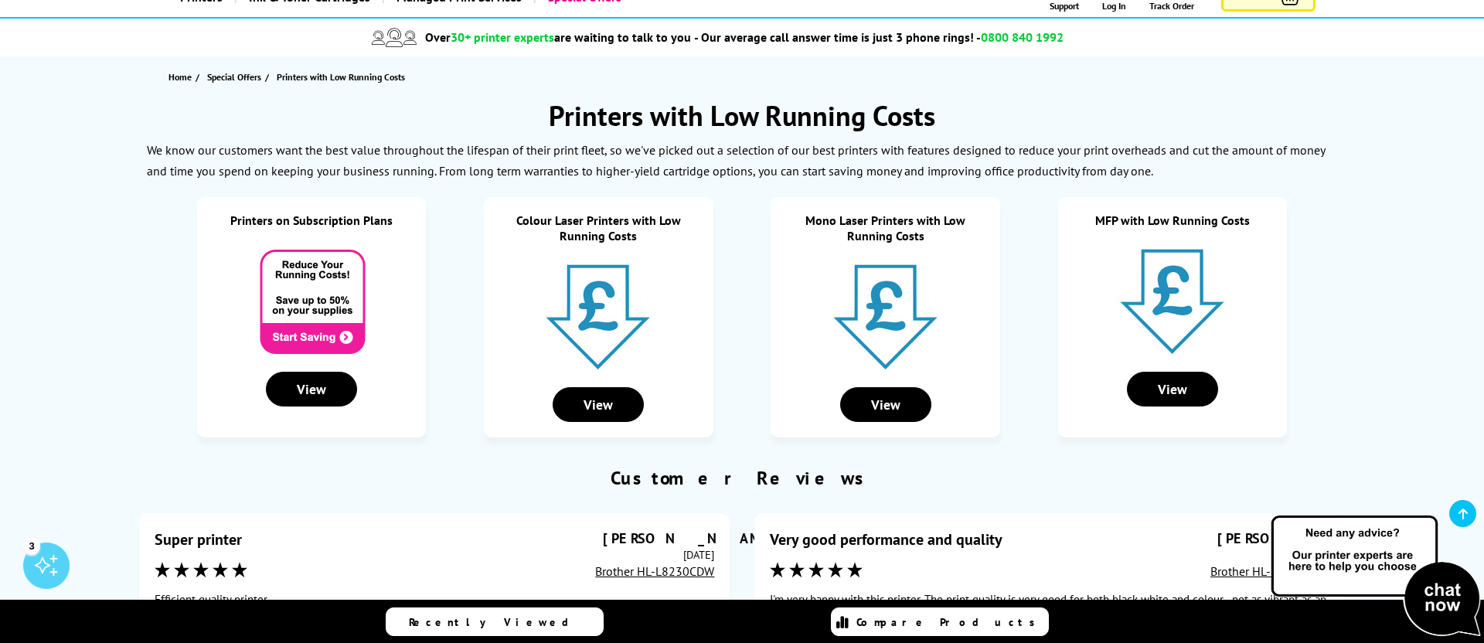
scroll to position [158, 0]
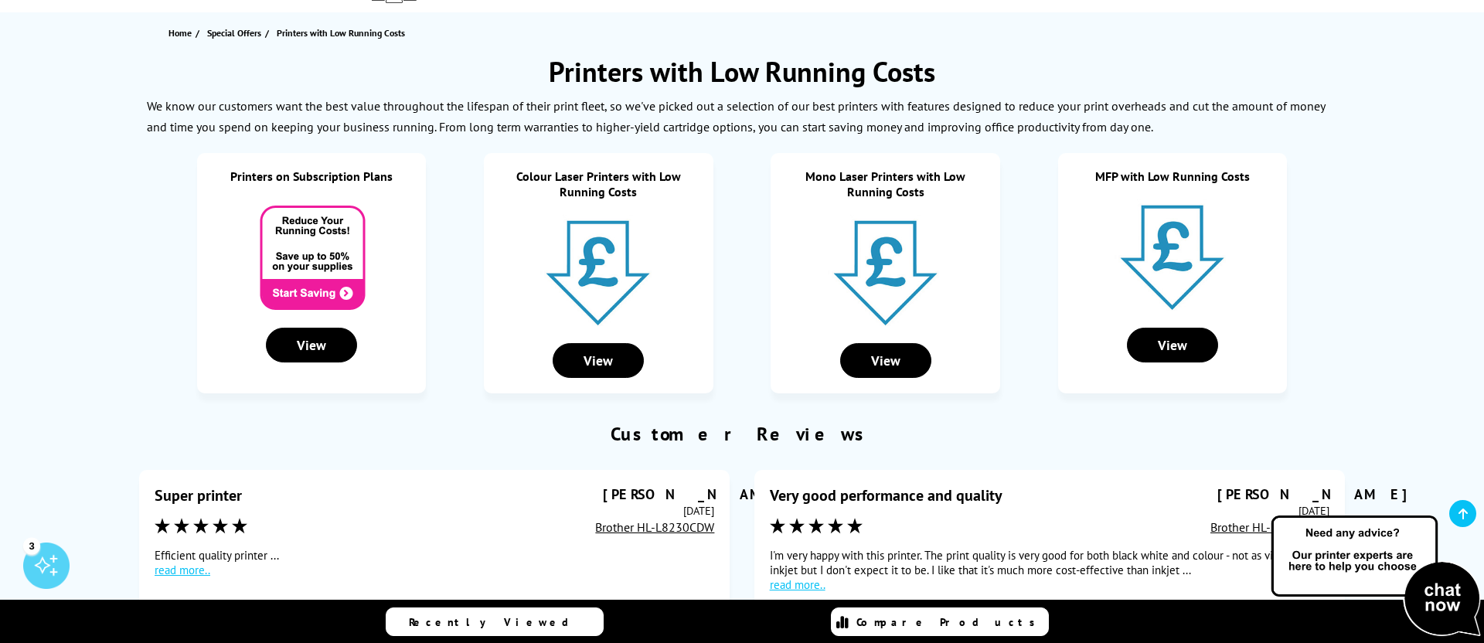
click at [613, 186] on link "Colour Laser Printers with Low Running Costs" at bounding box center [598, 183] width 165 height 31
